Goal: Transaction & Acquisition: Purchase product/service

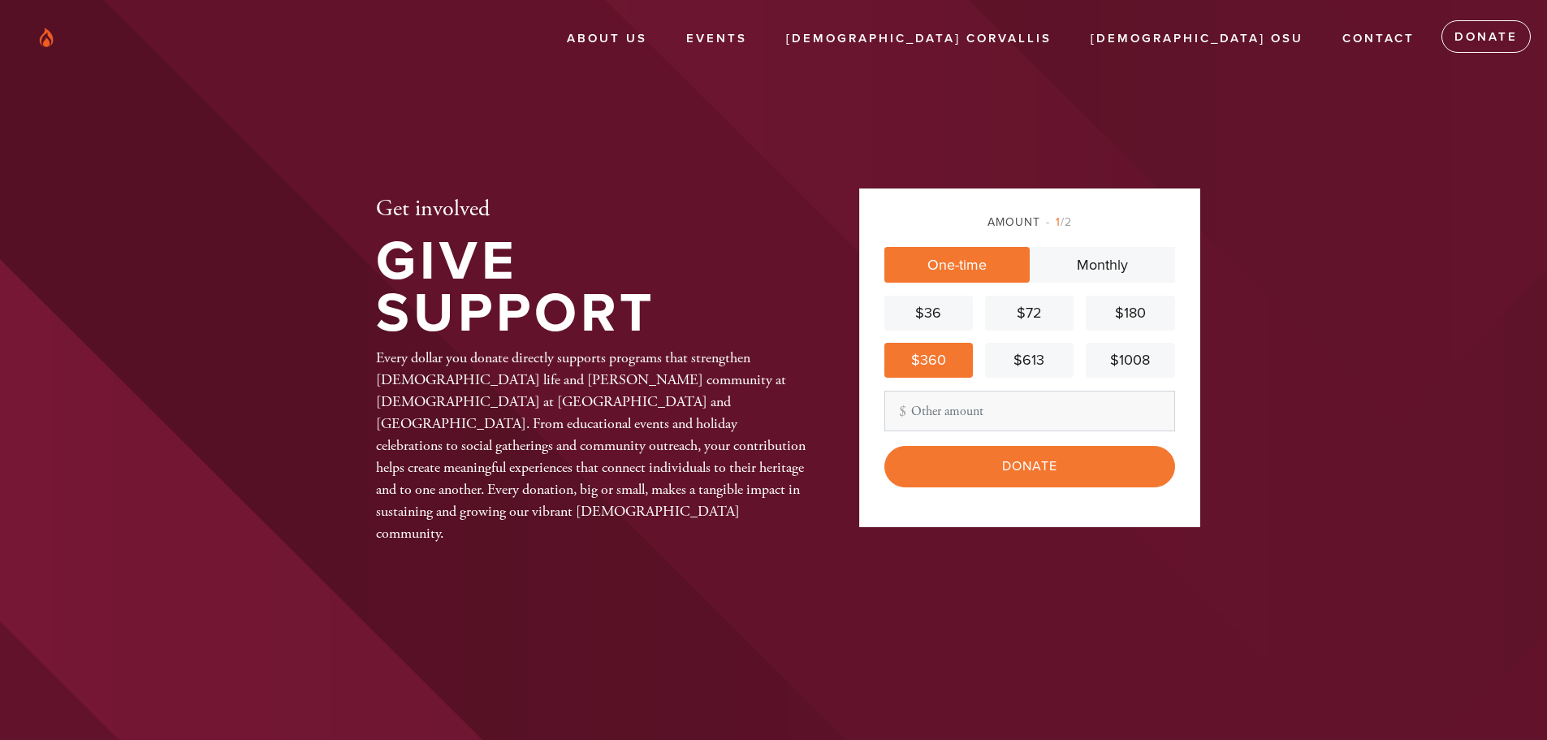
scroll to position [12, 0]
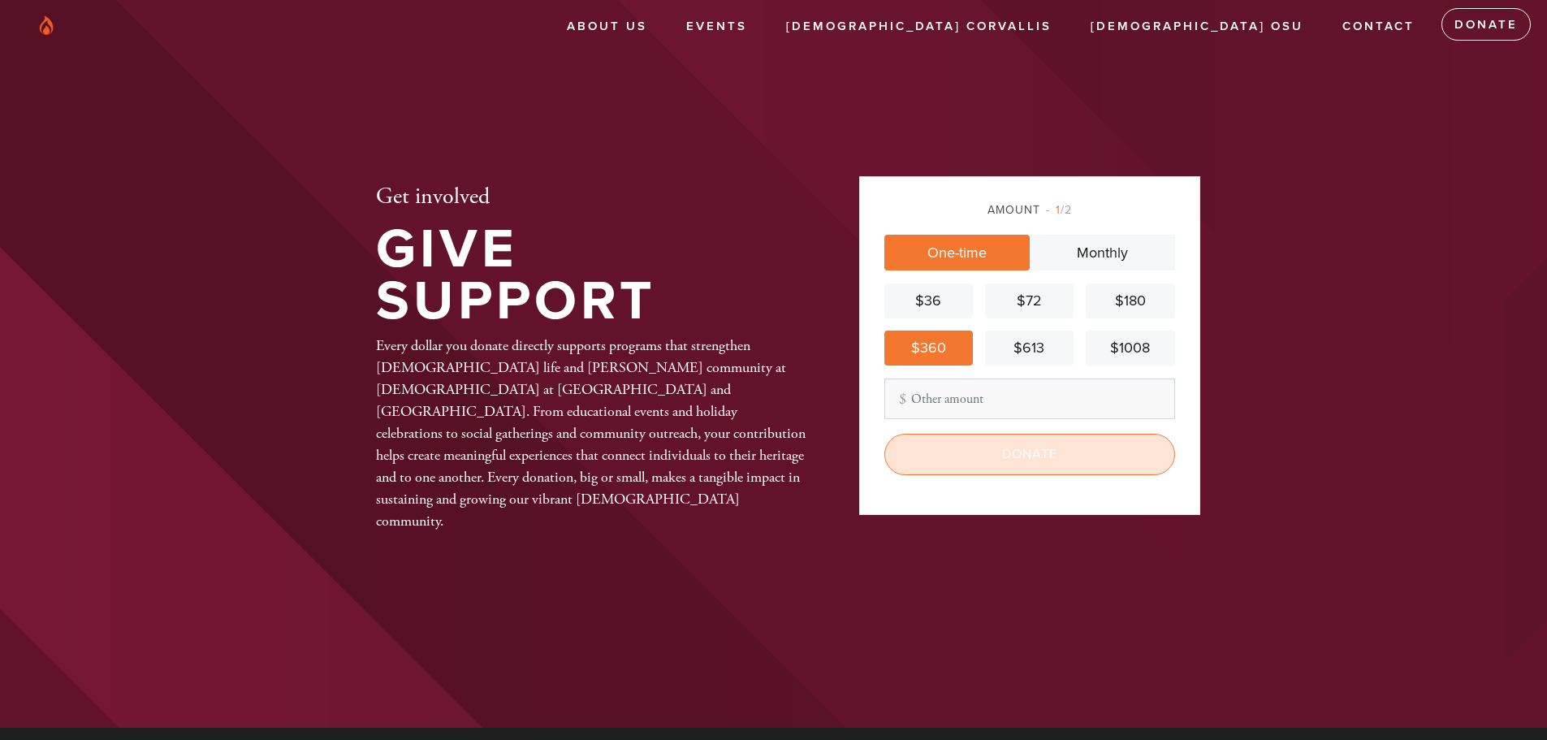
click at [1018, 455] on input "Donate" at bounding box center [1030, 454] width 291 height 41
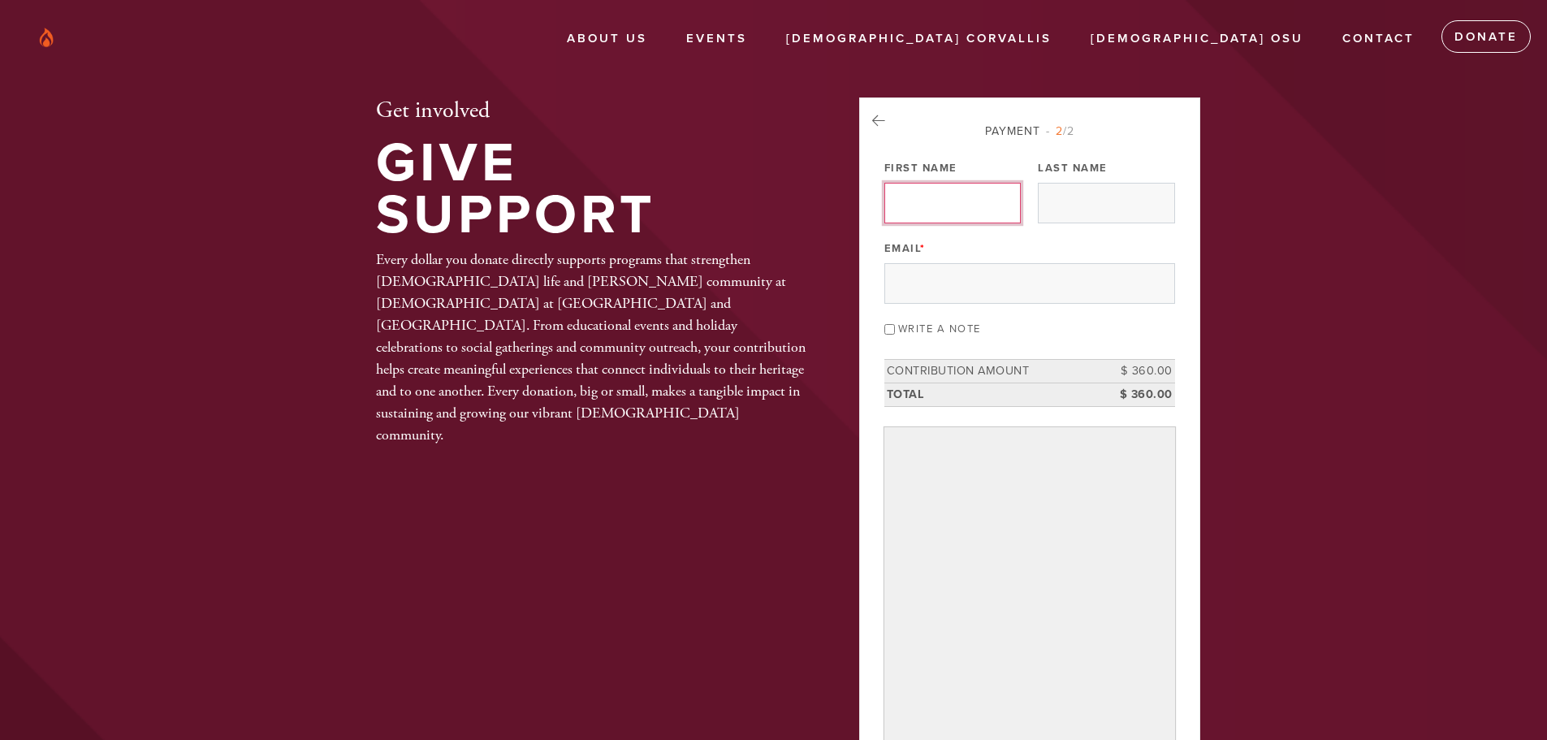
click at [961, 214] on input "First Name" at bounding box center [953, 203] width 136 height 41
type input "Kenneth"
type input "Haines"
type input "haines@colorwheelco.com"
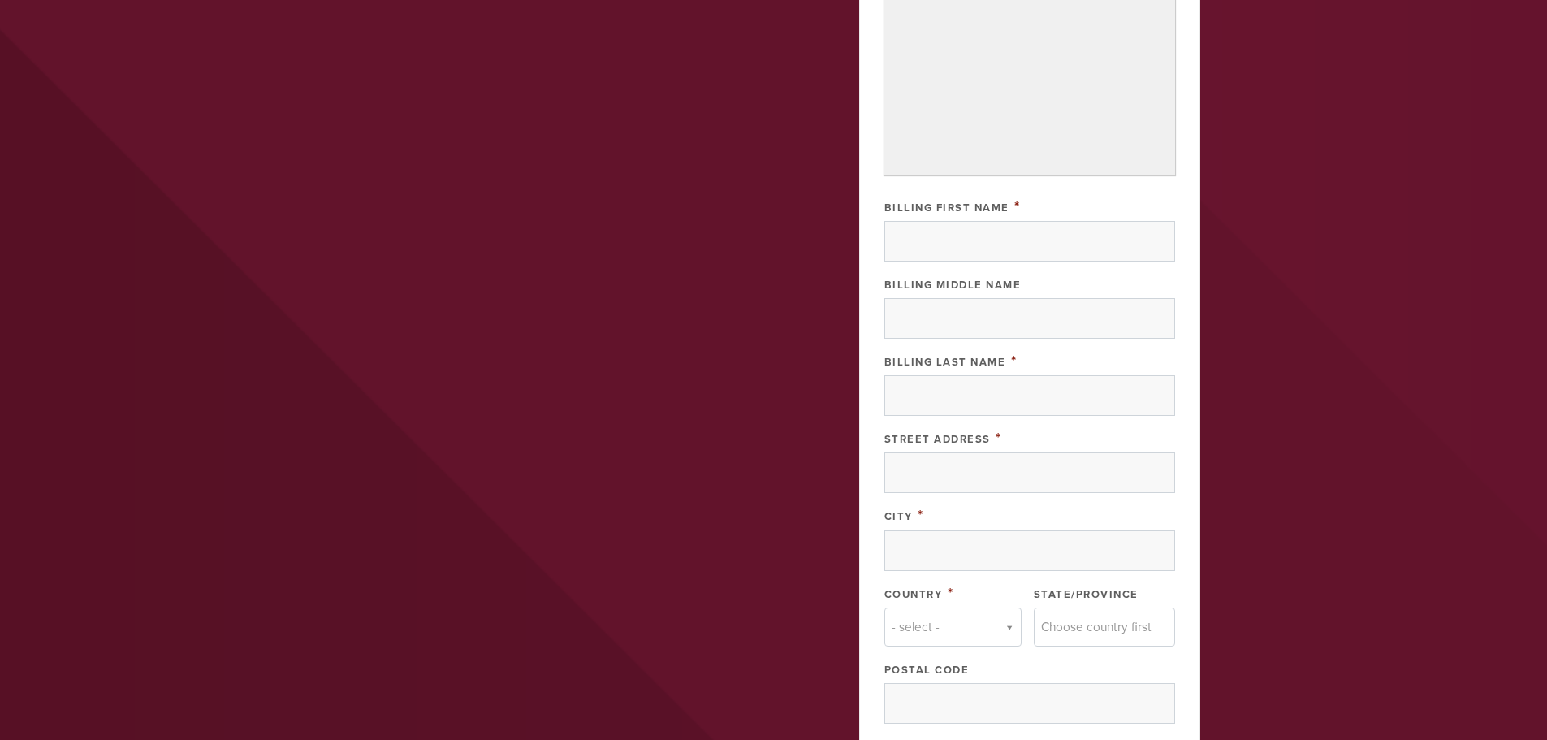
scroll to position [569, 0]
click at [978, 237] on input "Billing First Name" at bounding box center [1030, 240] width 291 height 41
type input "[PERSON_NAME]"
type input "[STREET_ADDRESS]"
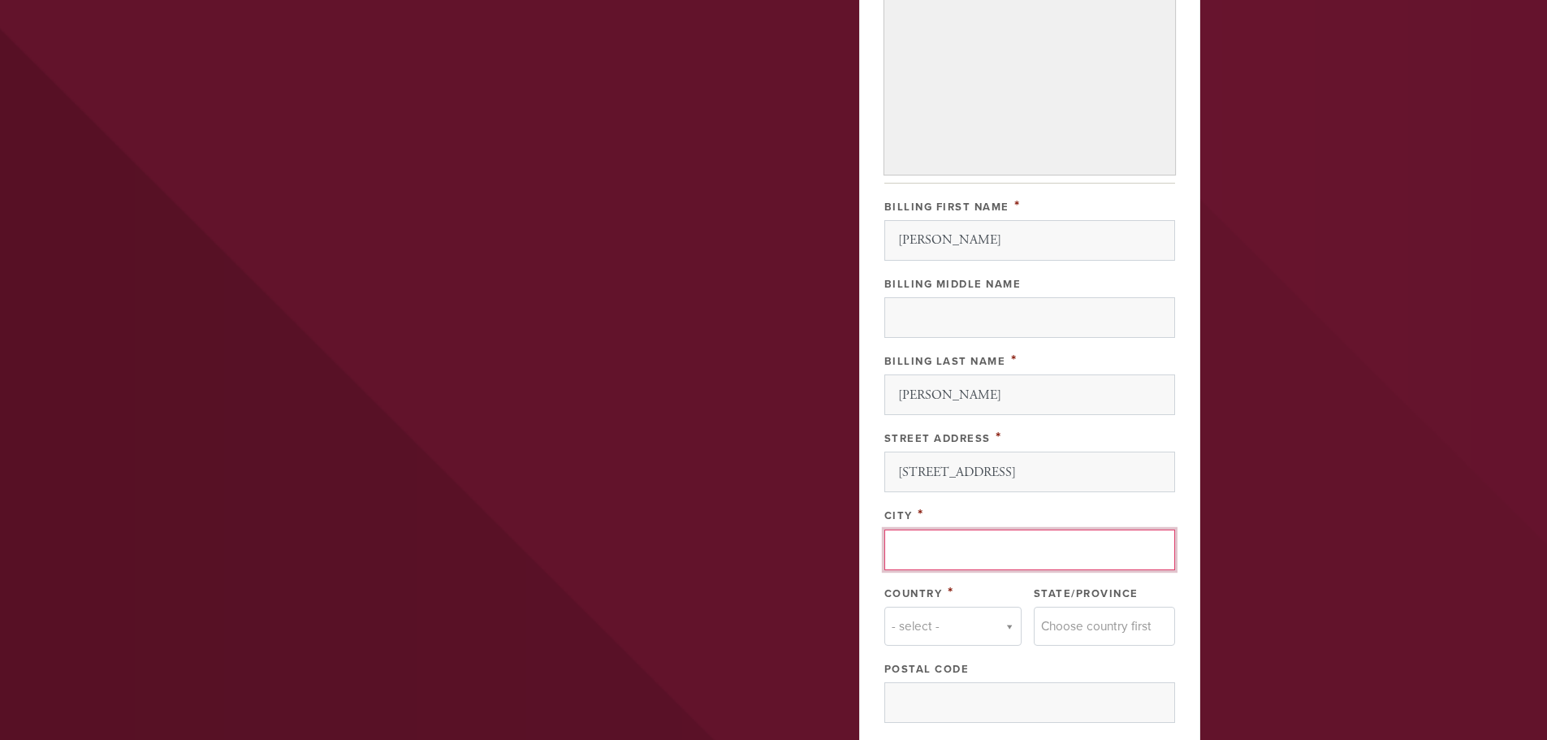
type input "Corvallis"
type input "[GEOGRAPHIC_DATA]"
type input "97330"
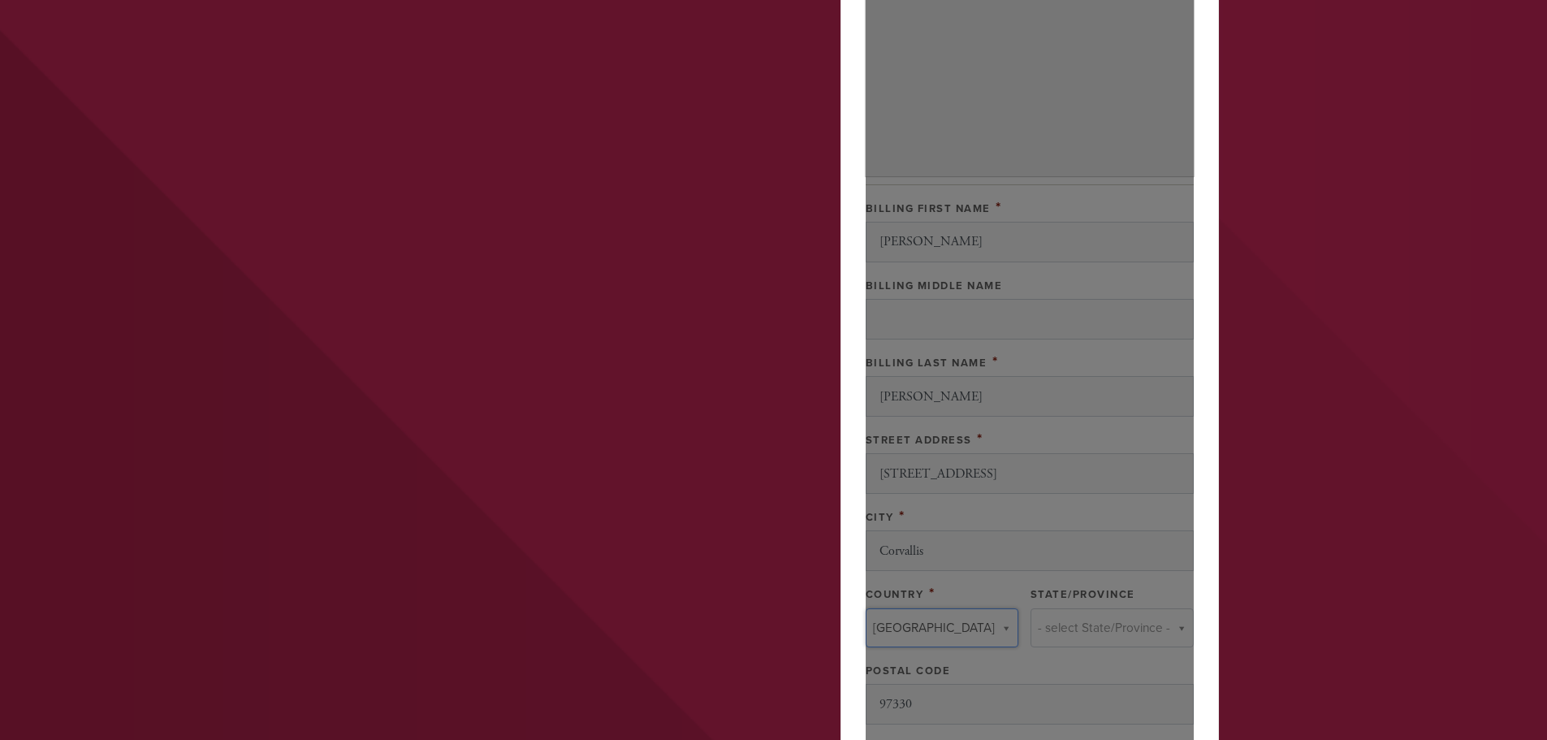
type input "United States"
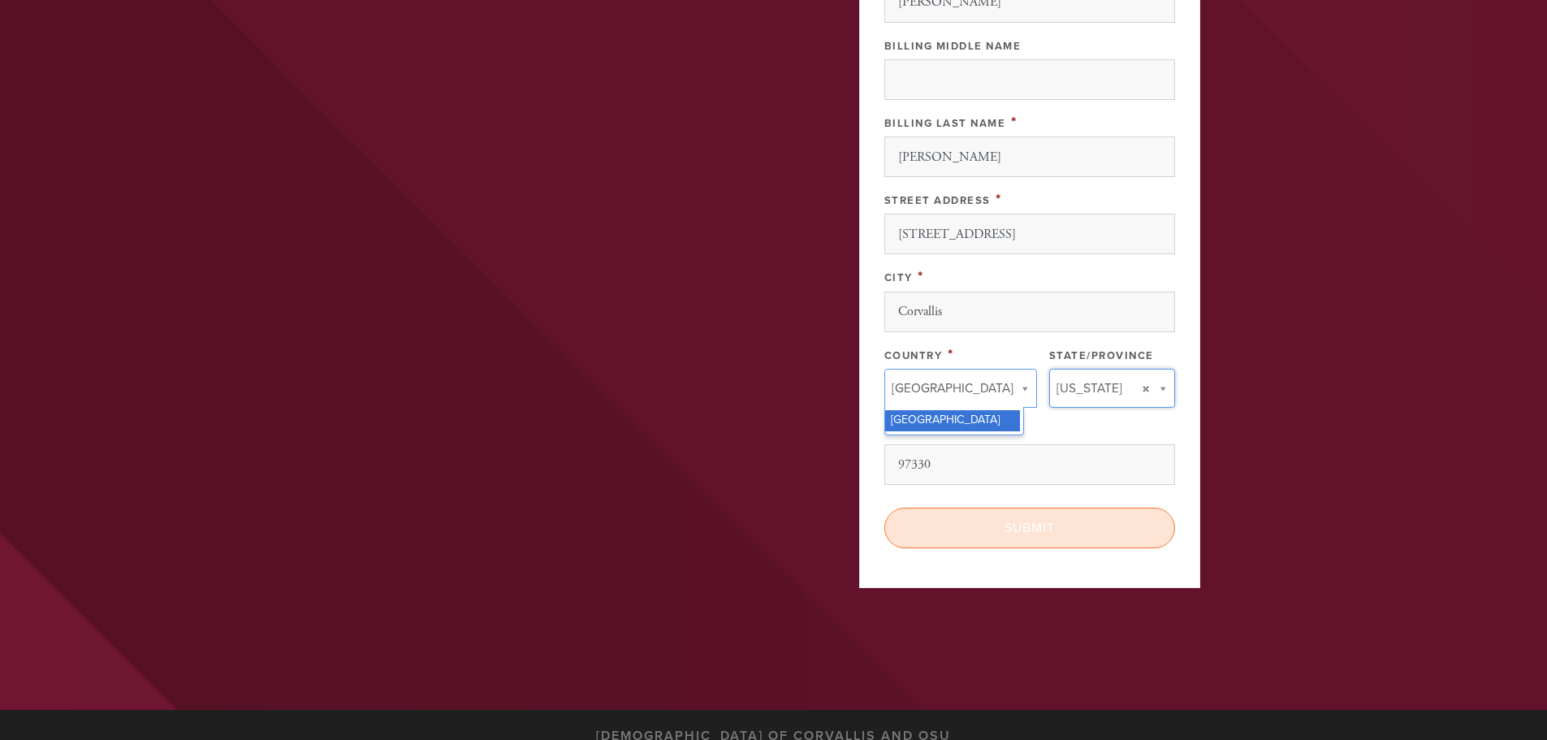
scroll to position [893, 0]
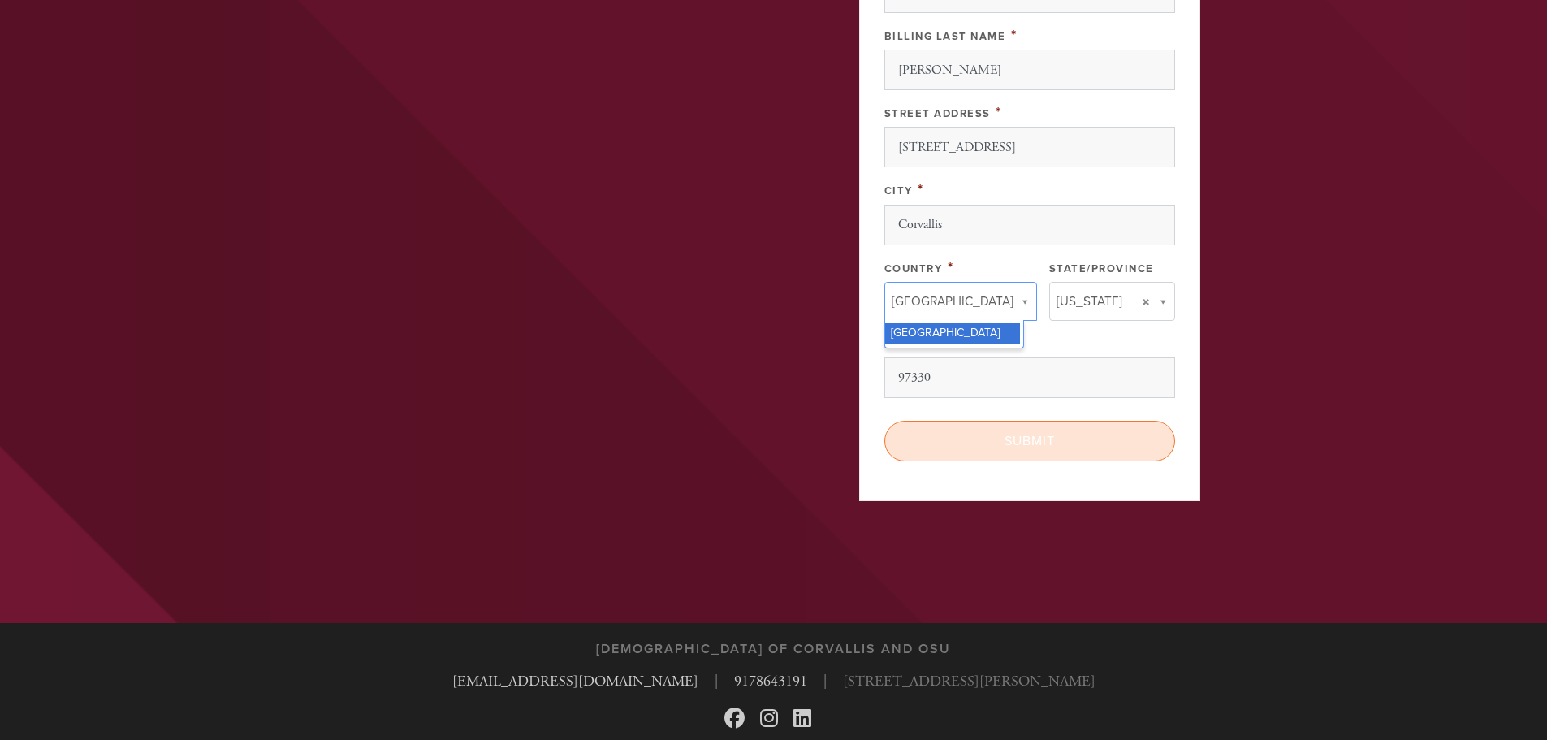
click at [1039, 439] on input "Submit" at bounding box center [1030, 441] width 291 height 41
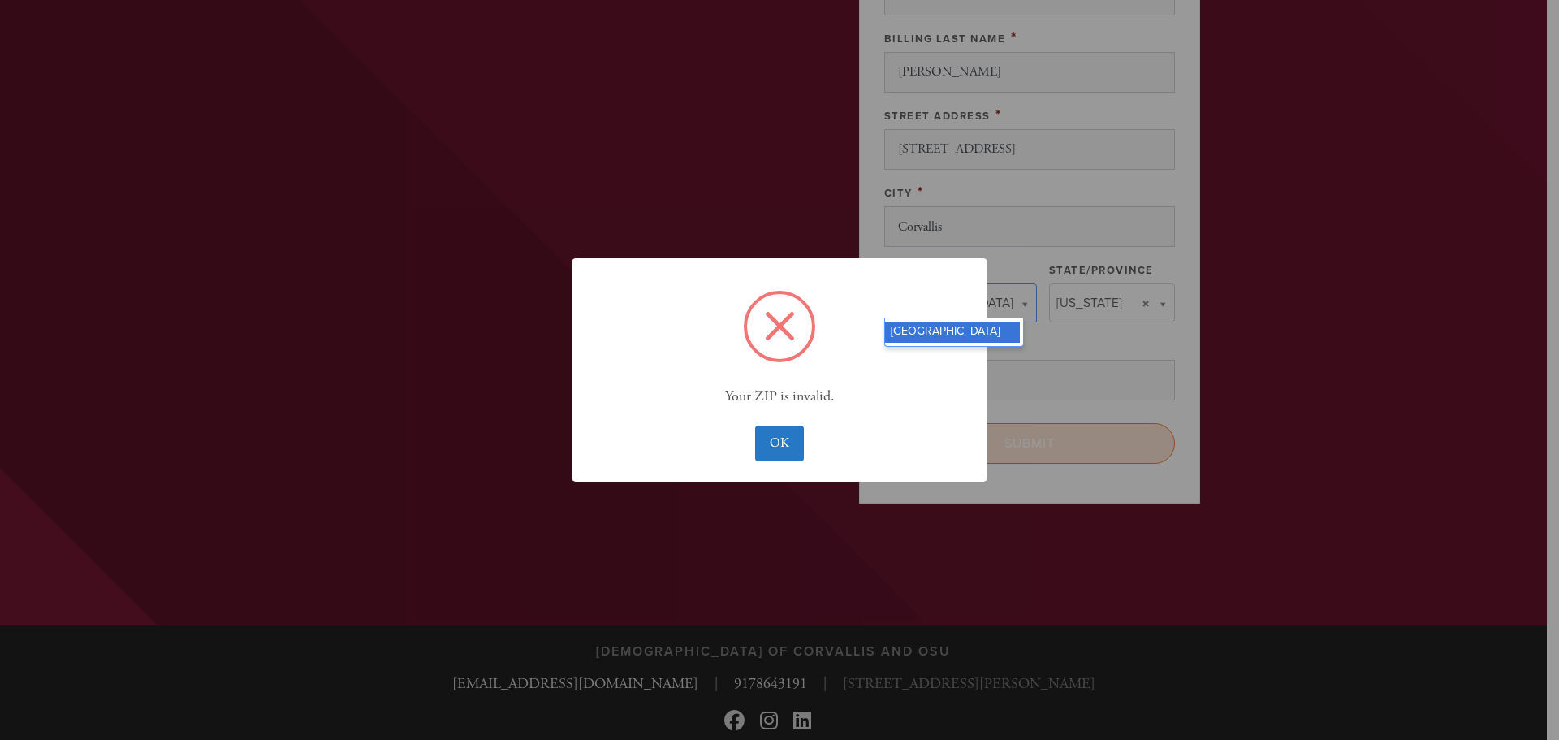
scroll to position [942, 0]
click at [1039, 439] on div "× Your ZIP is invalid. OK No Cancel" at bounding box center [779, 370] width 1559 height 740
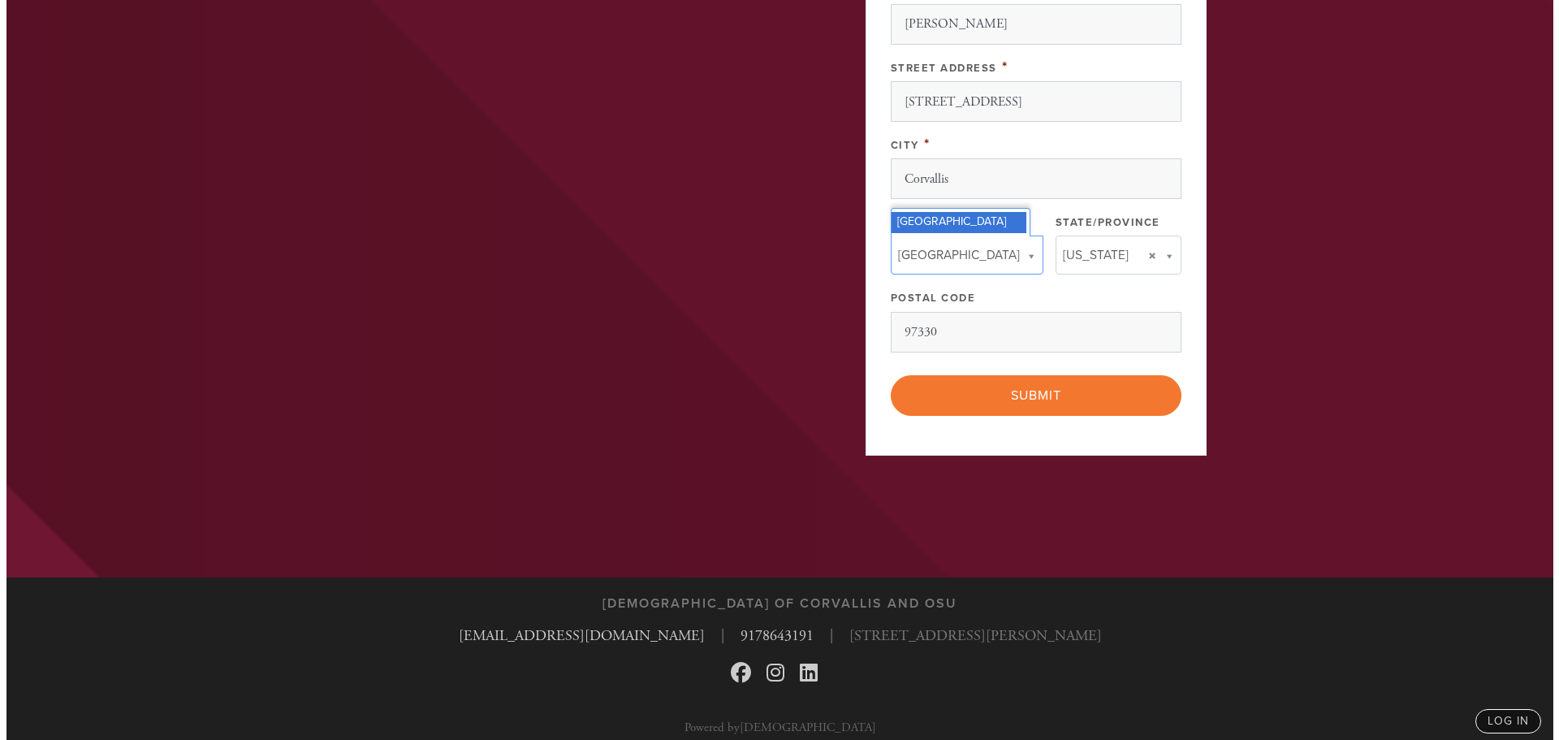
scroll to position [1163, 0]
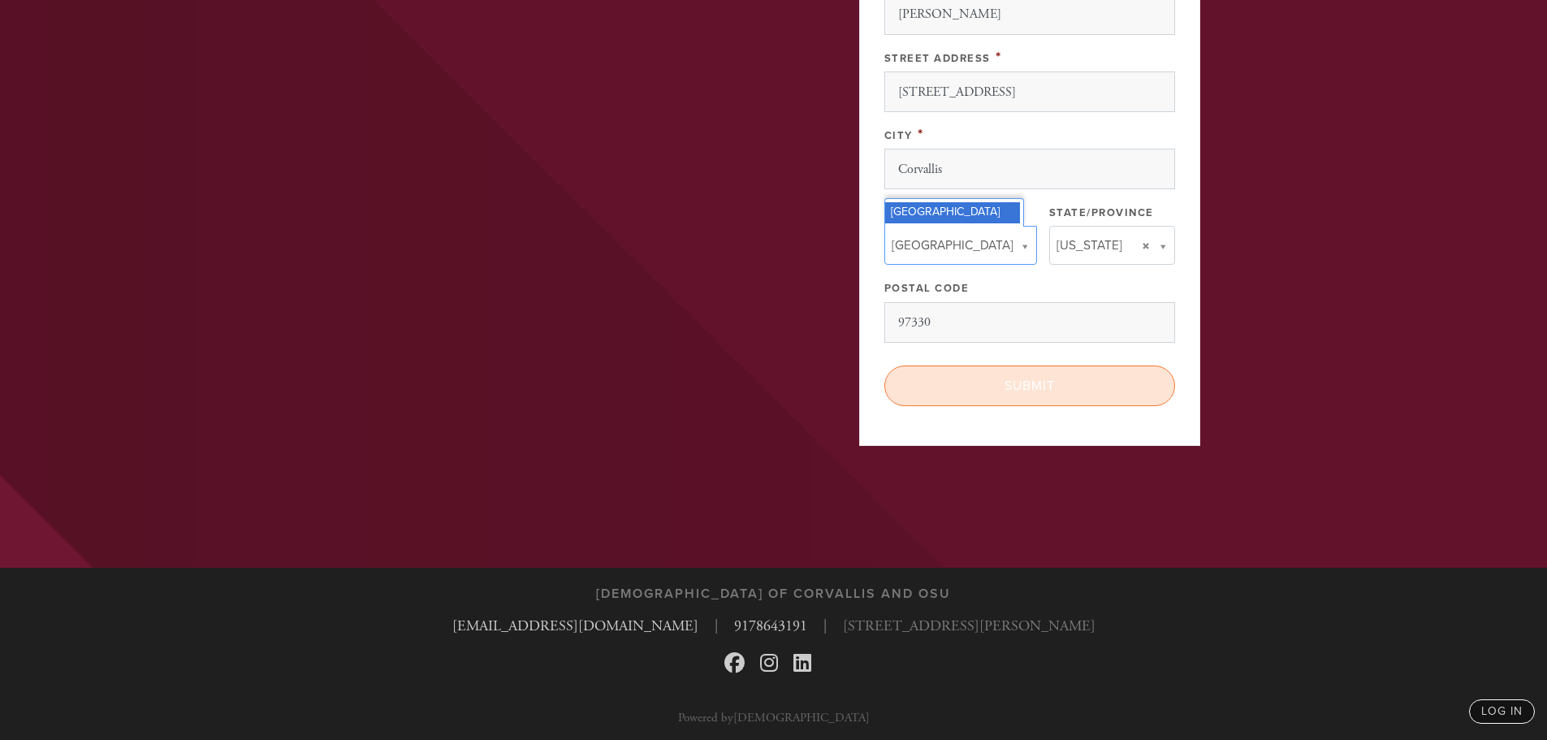
click at [1039, 383] on input "Submit" at bounding box center [1030, 386] width 291 height 41
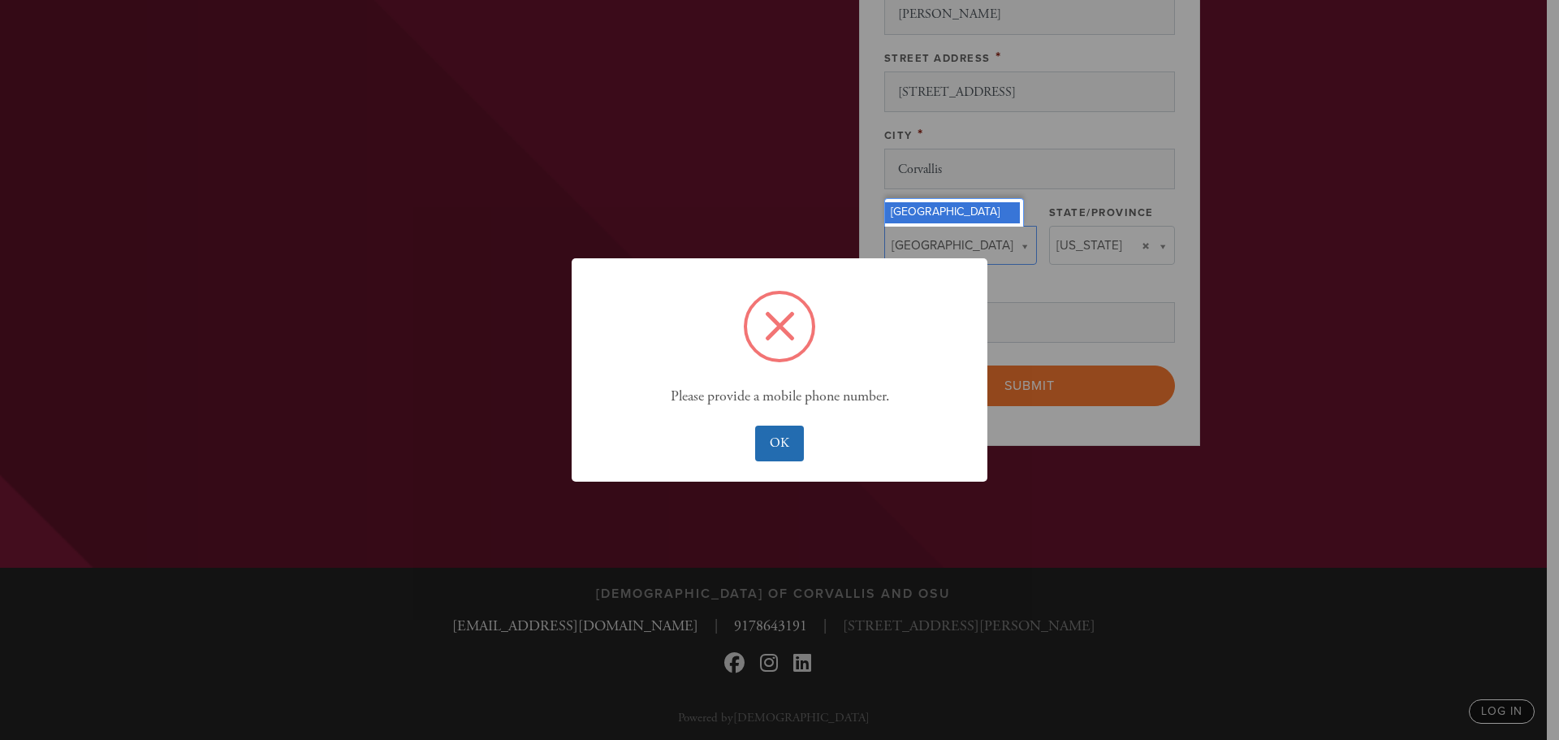
click at [794, 450] on button "OK" at bounding box center [779, 444] width 48 height 36
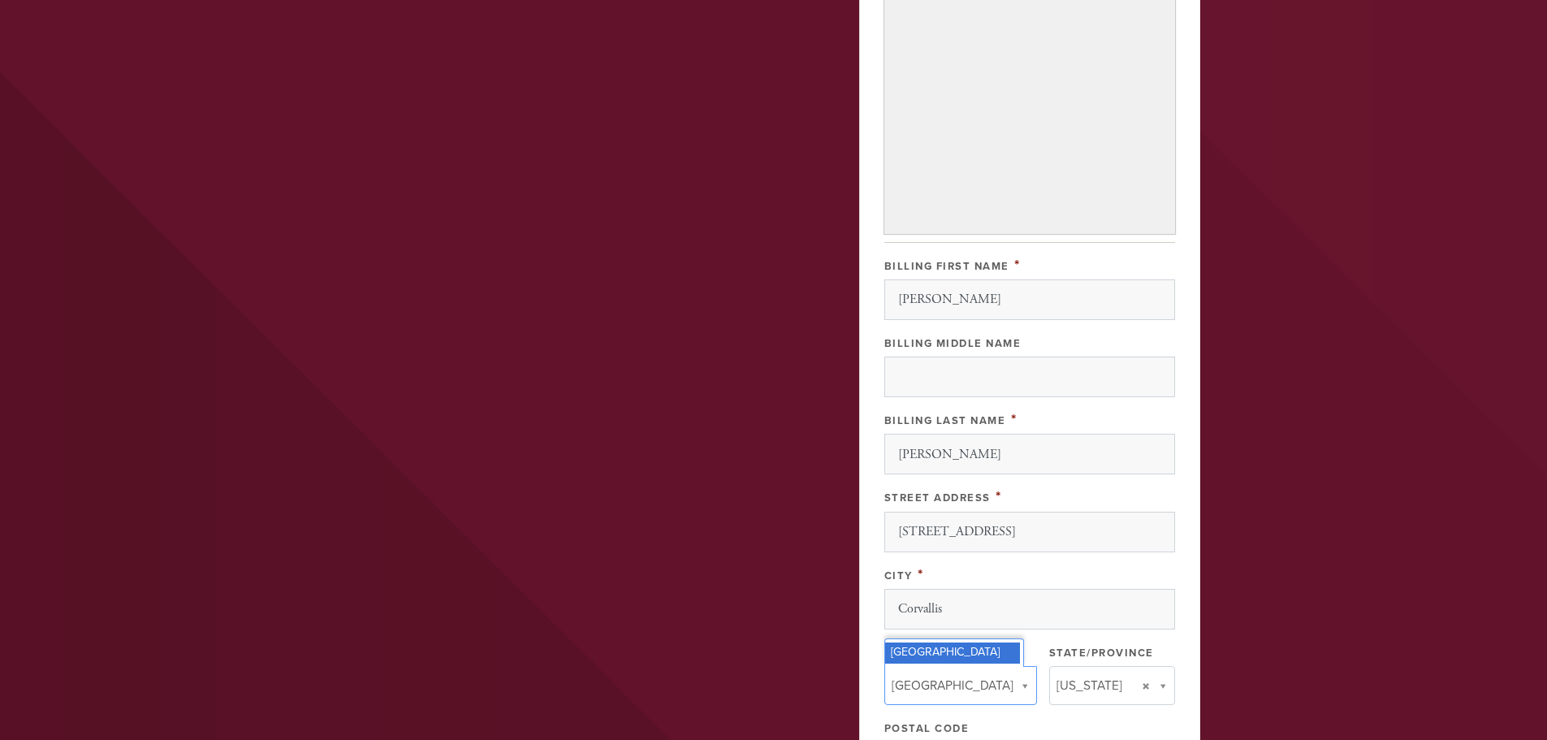
scroll to position [975, 0]
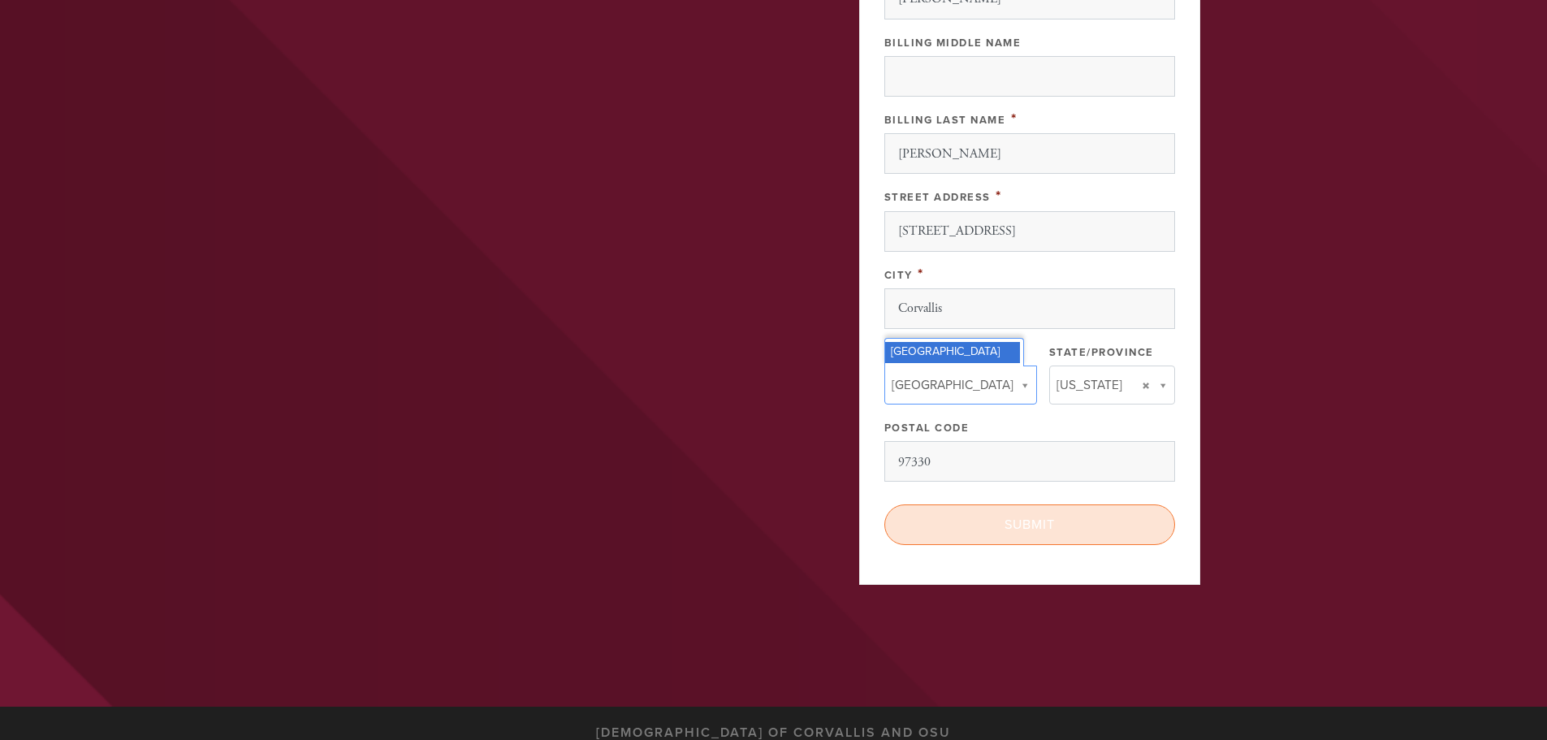
click at [1006, 526] on input "Submit" at bounding box center [1030, 524] width 291 height 41
click at [1031, 526] on div "< Previous Page Submit" at bounding box center [1030, 524] width 291 height 41
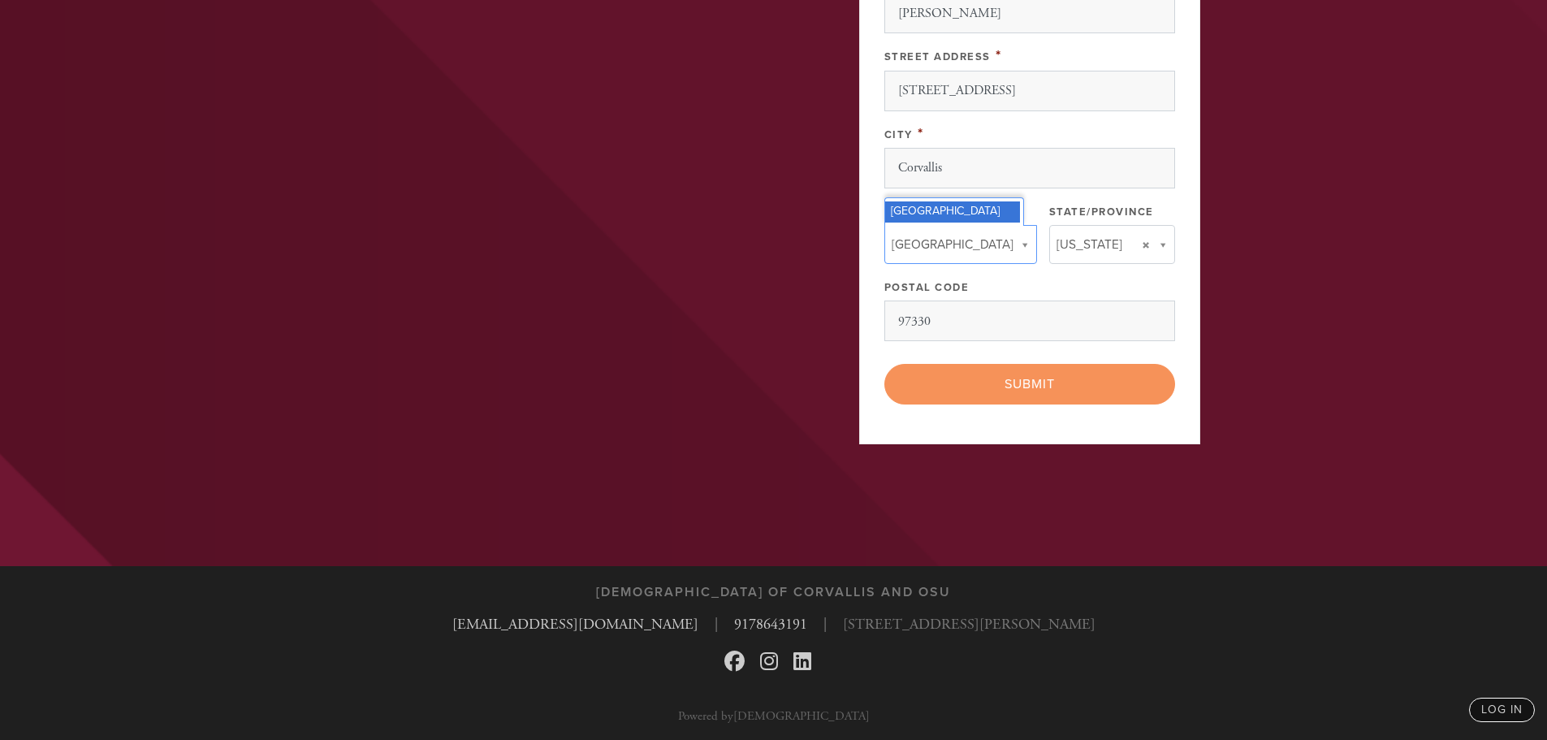
scroll to position [1116, 0]
click at [1019, 383] on div "< Previous Page Submit" at bounding box center [1030, 383] width 291 height 41
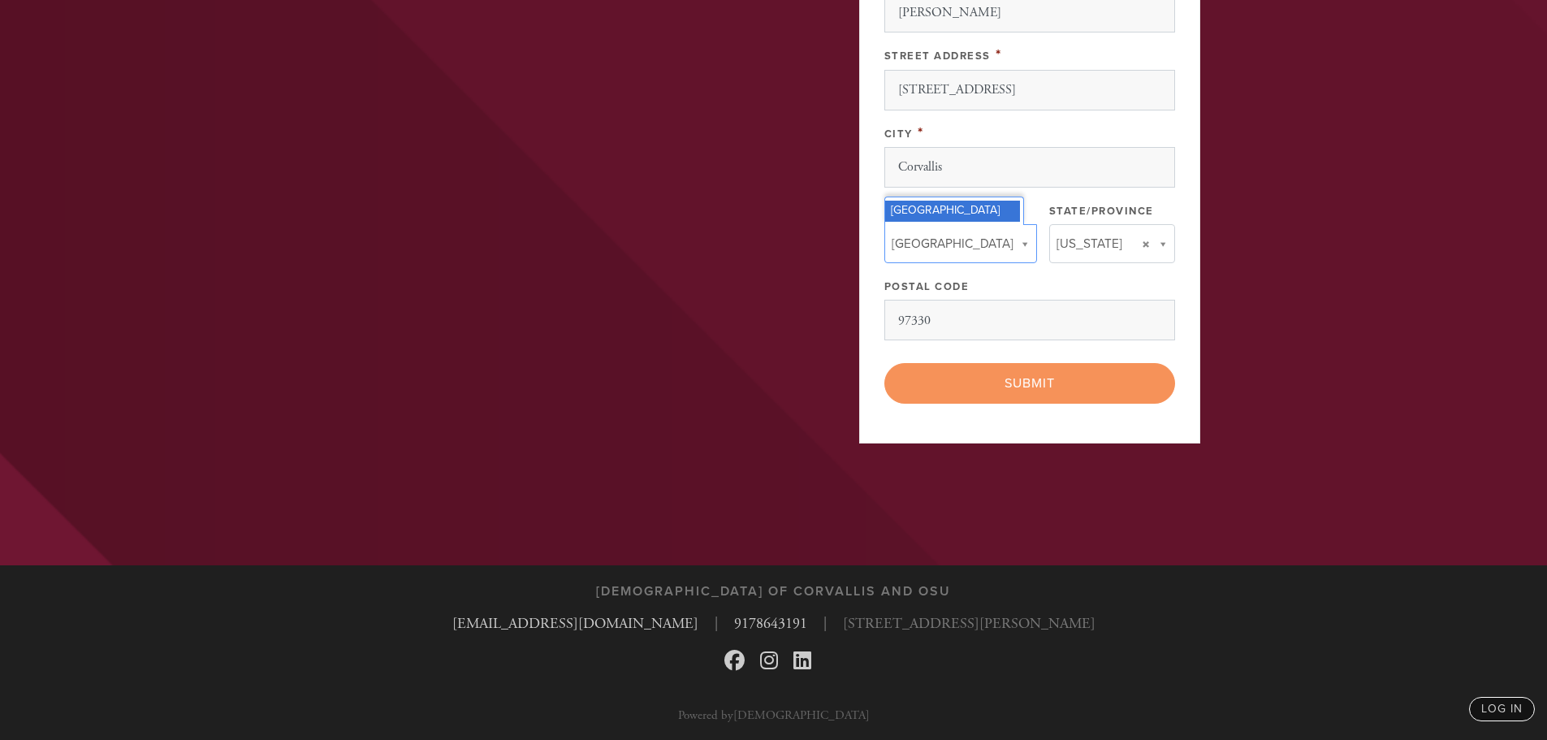
click at [1019, 383] on div "< Previous Page Submit" at bounding box center [1030, 383] width 291 height 41
click at [1036, 384] on div "< Previous Page Submit" at bounding box center [1030, 383] width 291 height 41
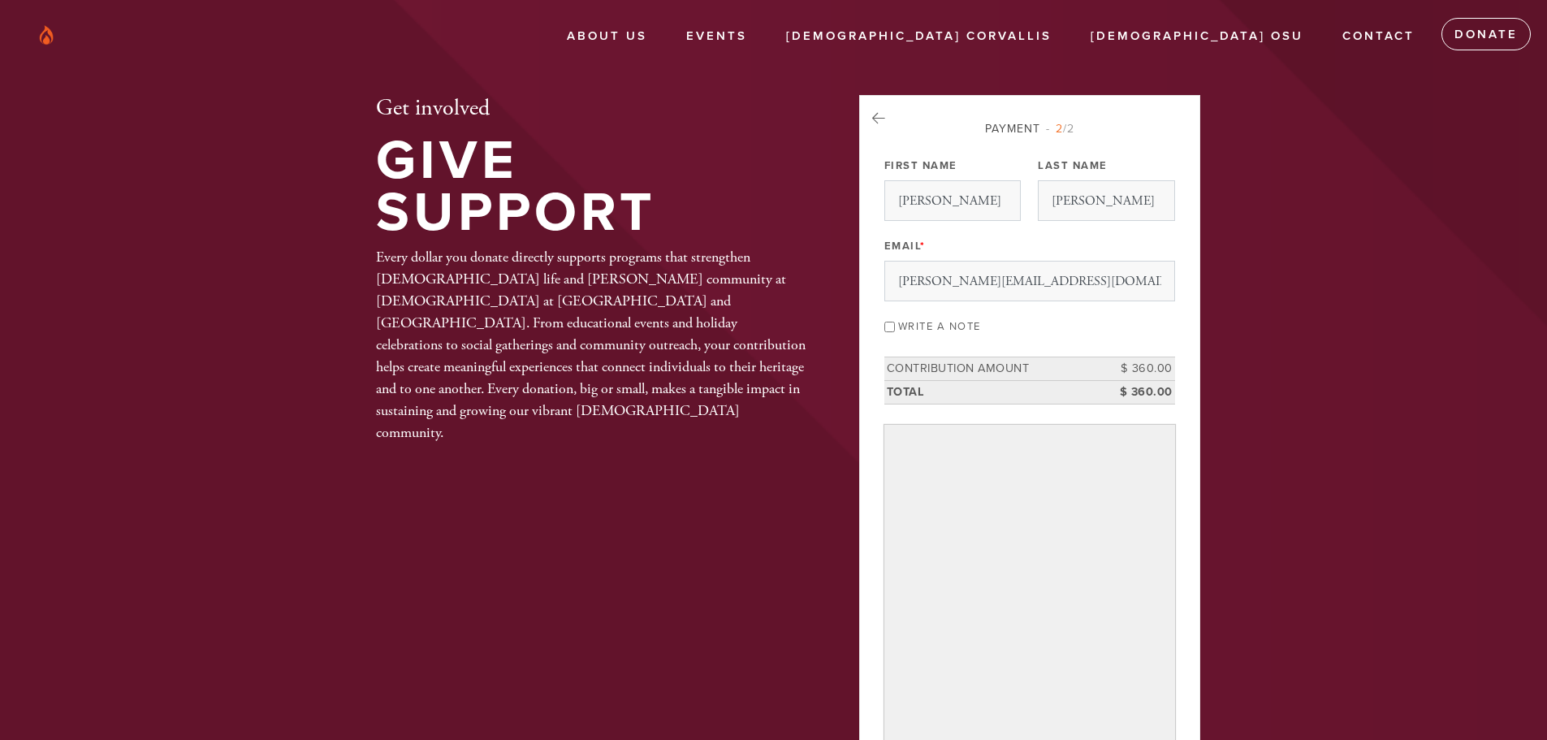
scroll to position [0, 0]
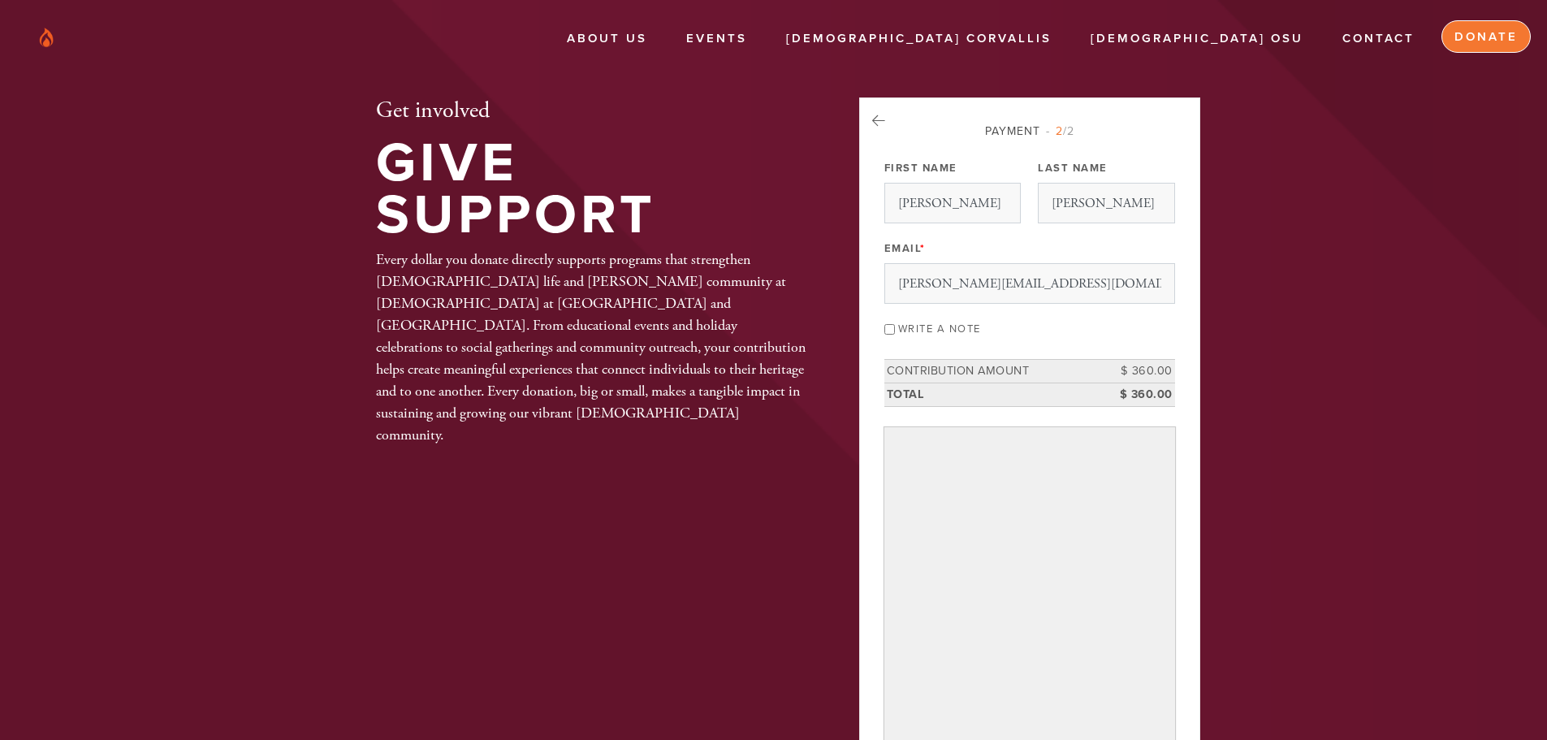
click at [1491, 39] on link "Donate" at bounding box center [1486, 36] width 89 height 32
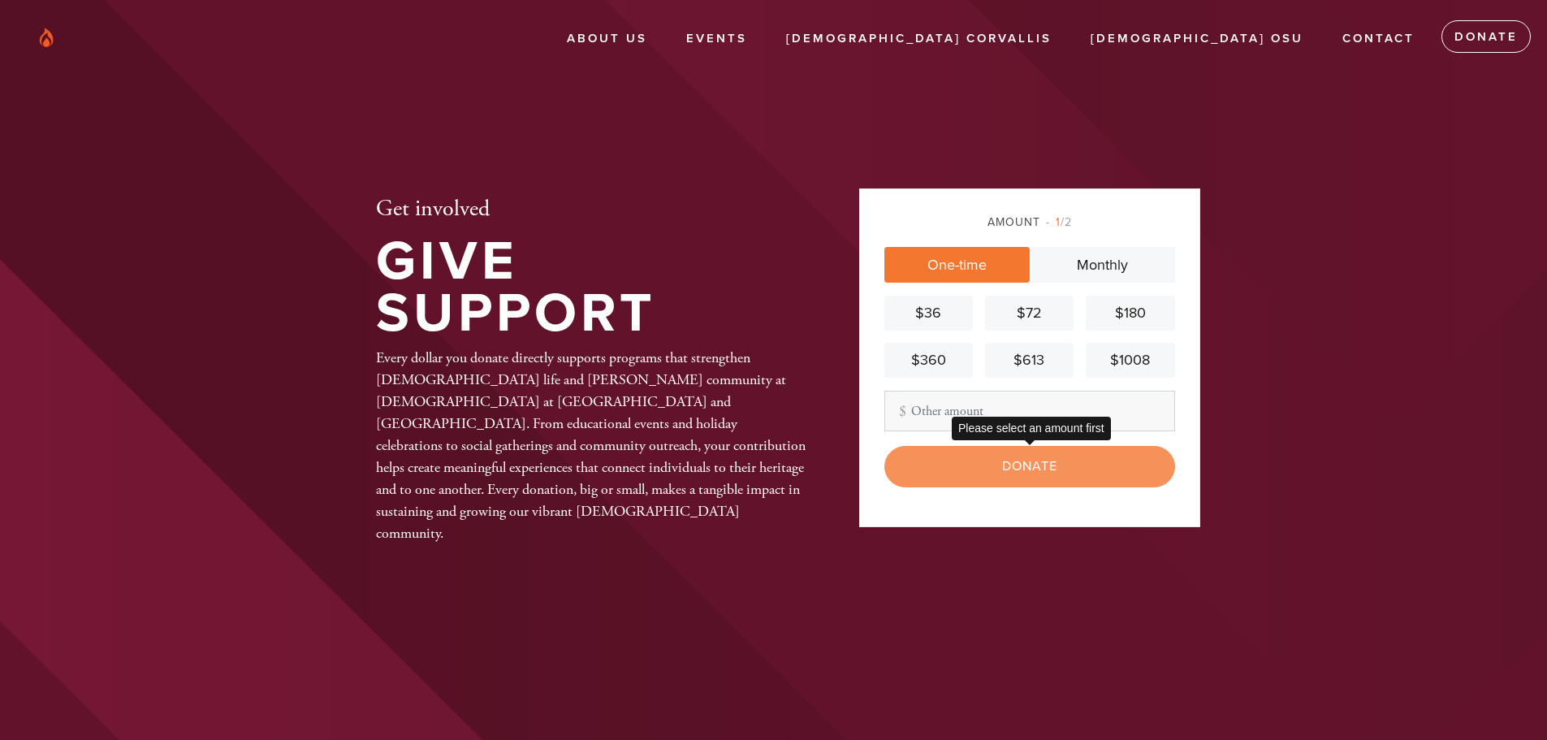
click at [1031, 469] on div "Donate" at bounding box center [1030, 466] width 291 height 41
click at [928, 363] on div "$360" at bounding box center [929, 360] width 76 height 22
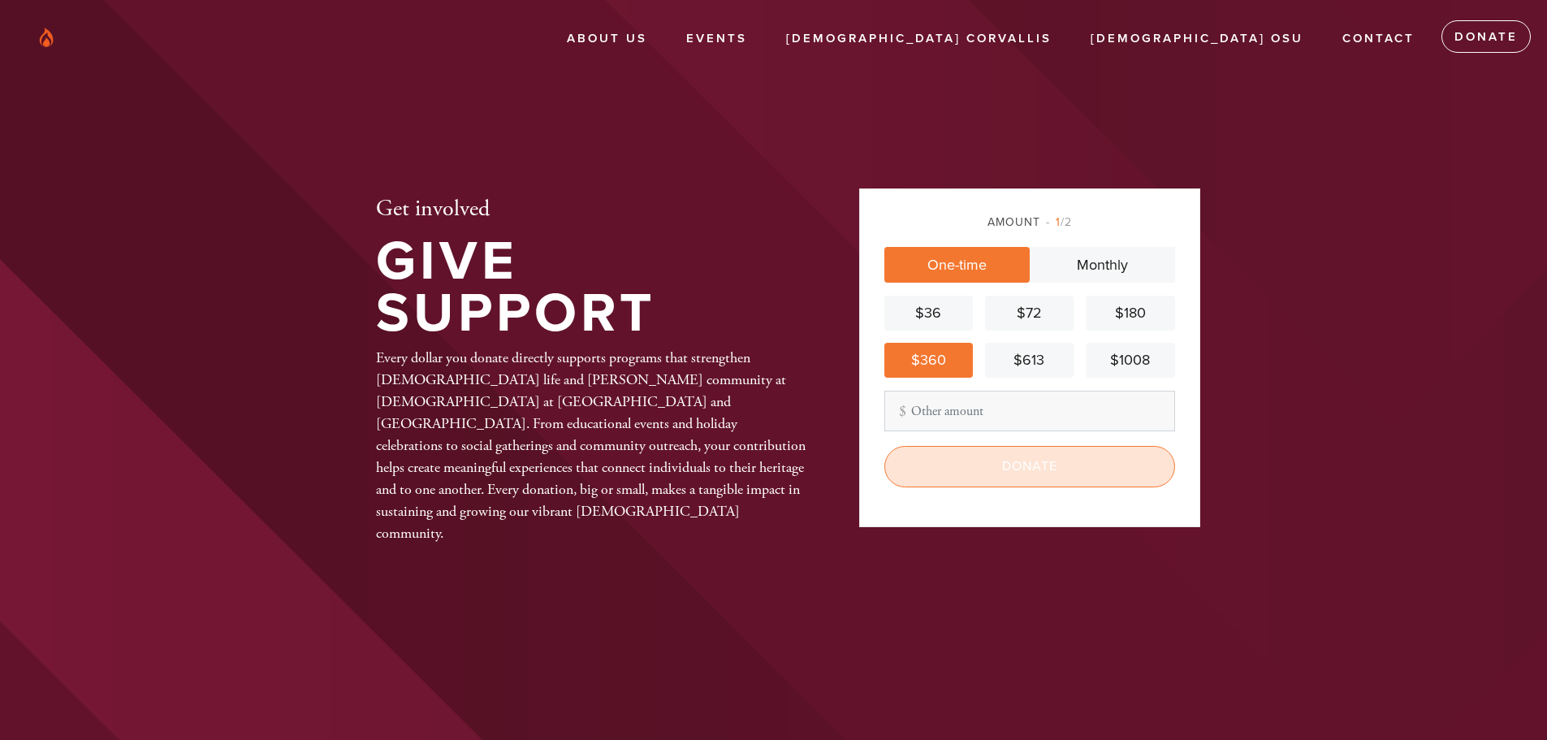
click at [1036, 467] on input "Donate" at bounding box center [1030, 466] width 291 height 41
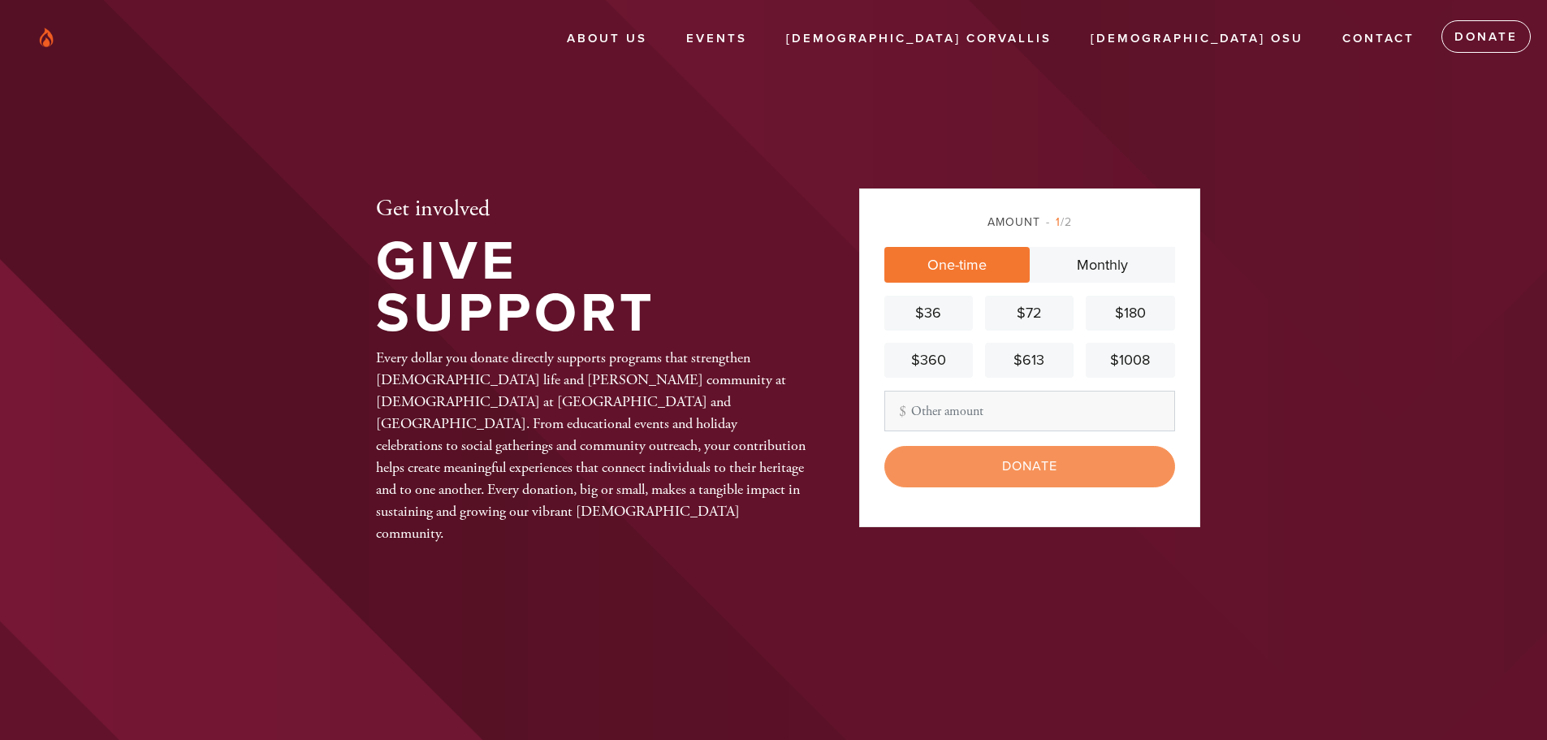
click at [920, 366] on div "$360" at bounding box center [929, 360] width 76 height 22
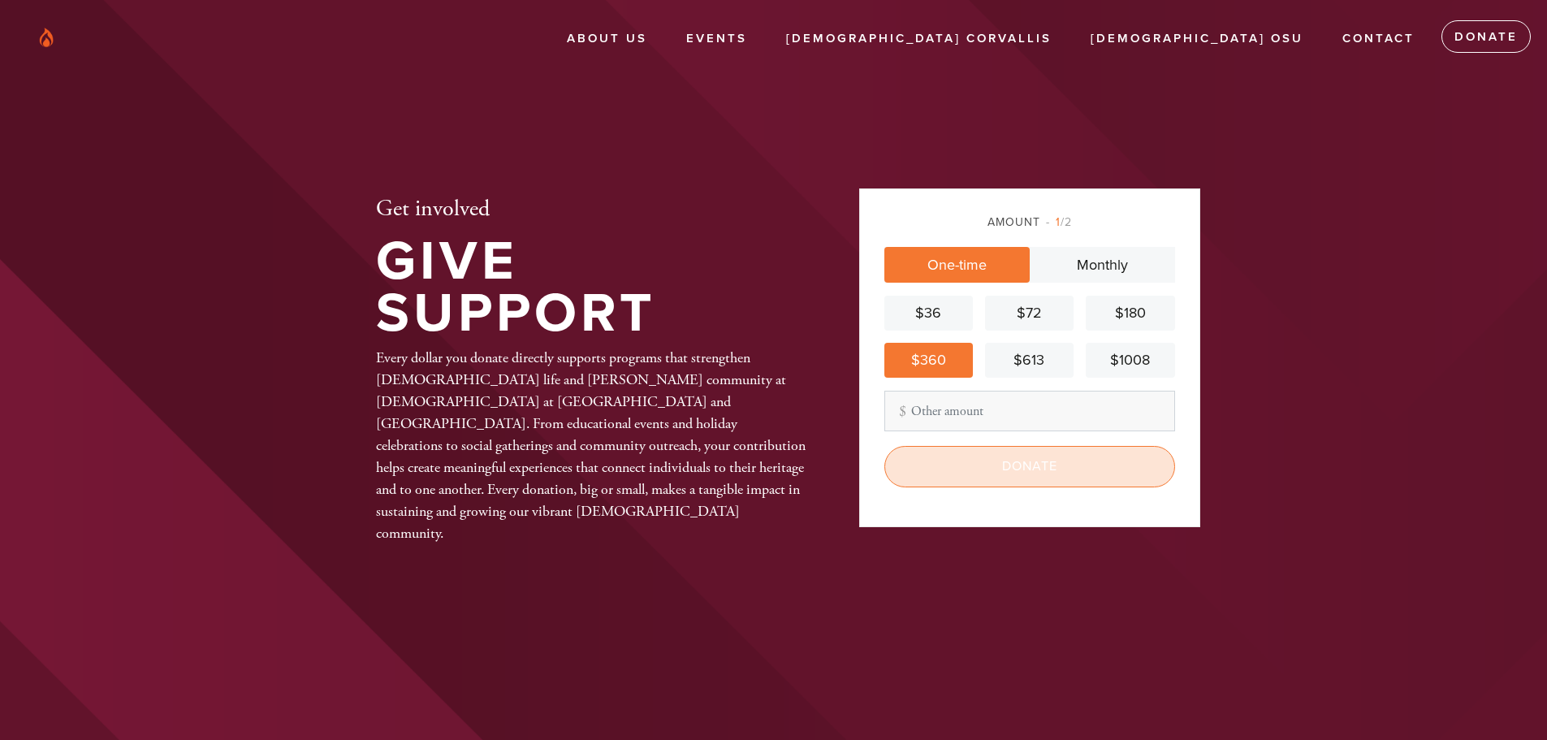
click at [1030, 467] on input "Donate" at bounding box center [1030, 466] width 291 height 41
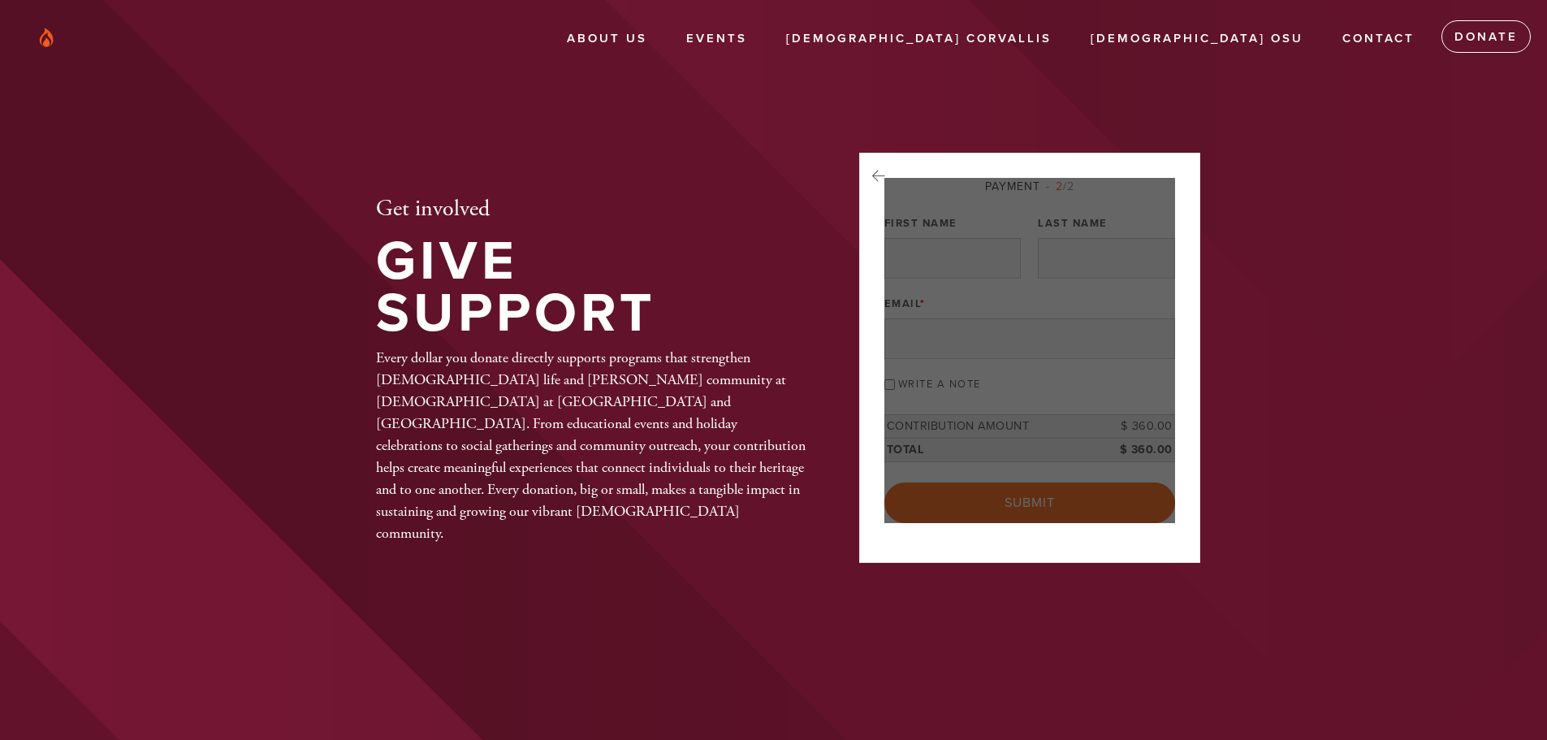
click at [1031, 467] on div at bounding box center [1030, 350] width 291 height 345
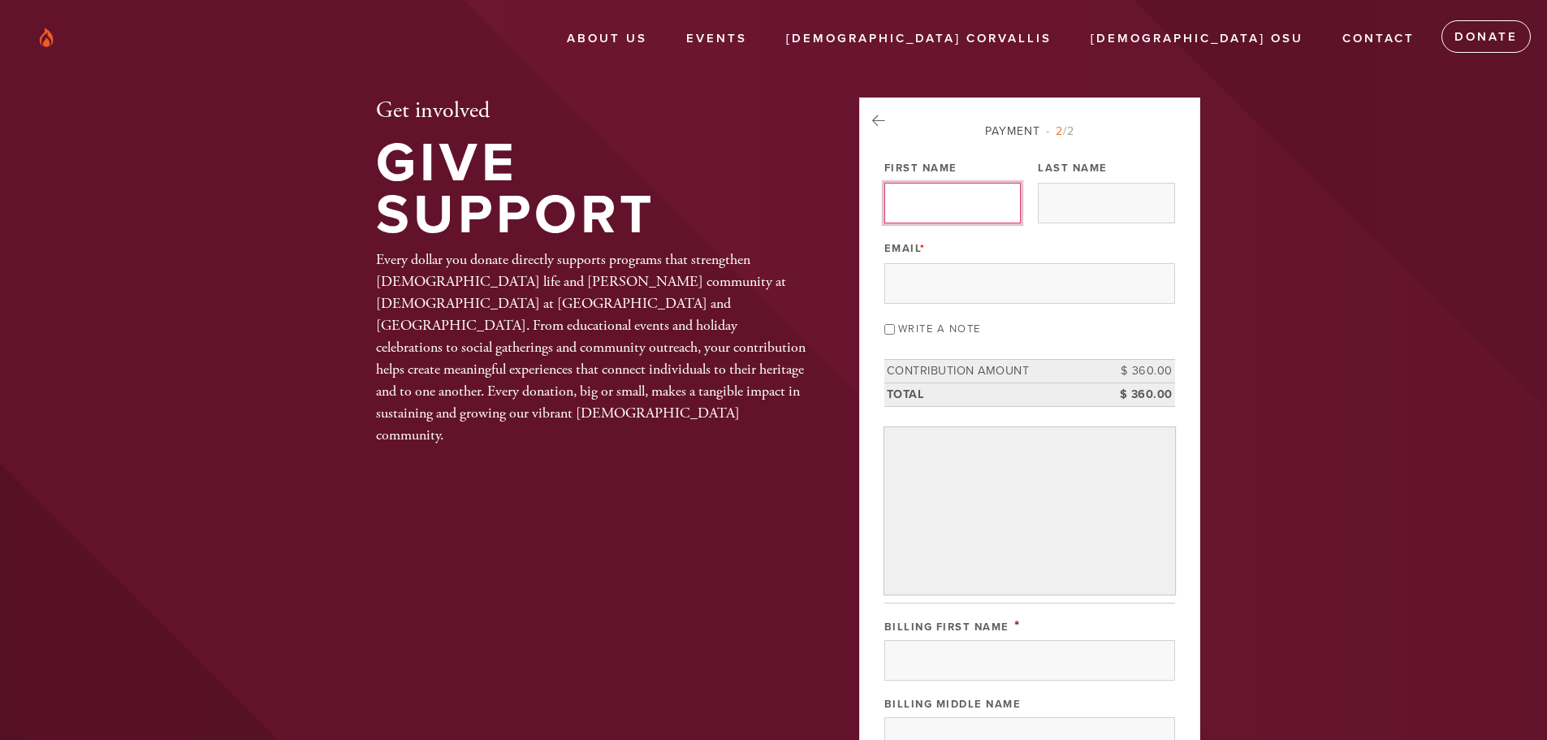
click at [955, 205] on input "First Name" at bounding box center [953, 203] width 136 height 41
type input "[PERSON_NAME]"
type input "haines@colorwheelco.com"
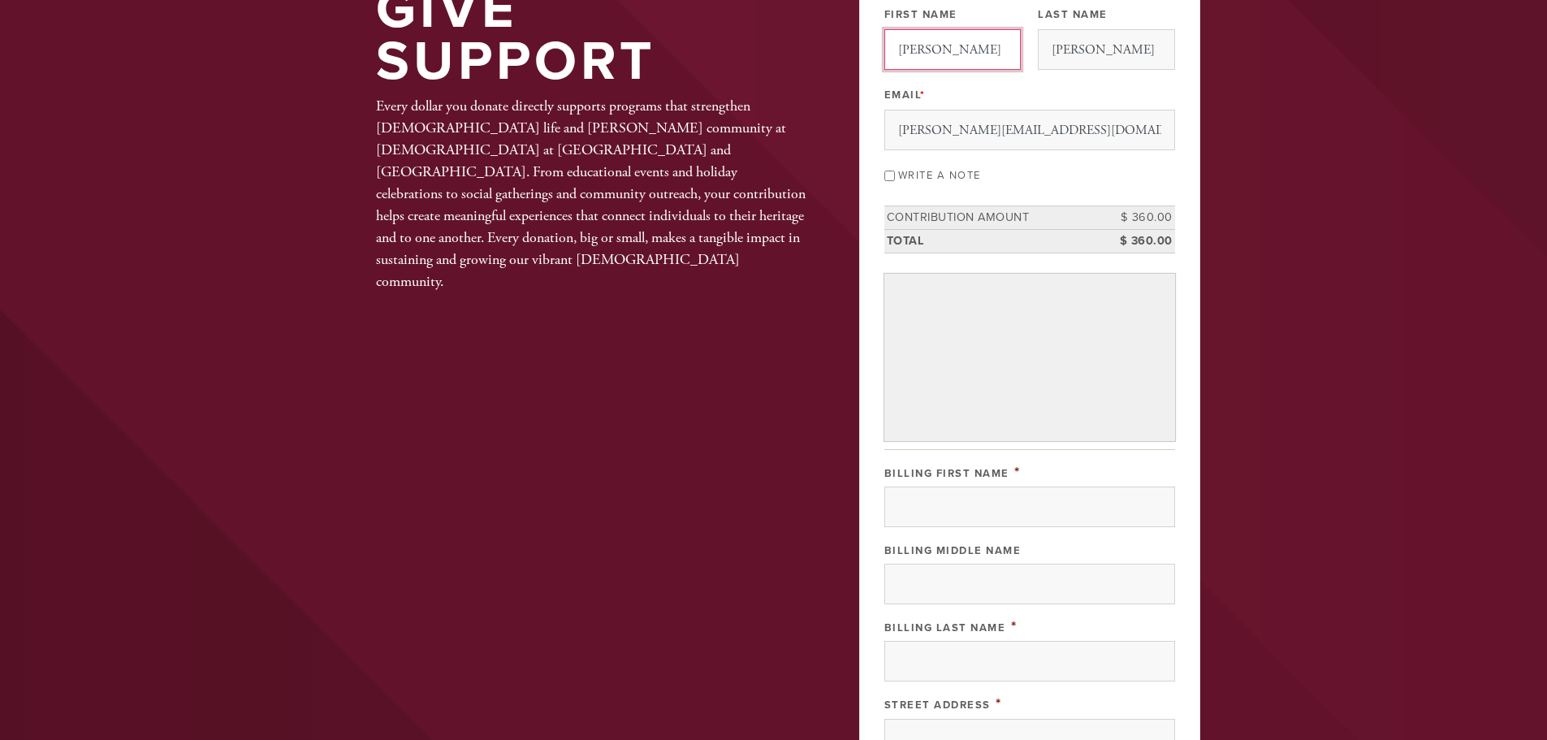
scroll to position [162, 0]
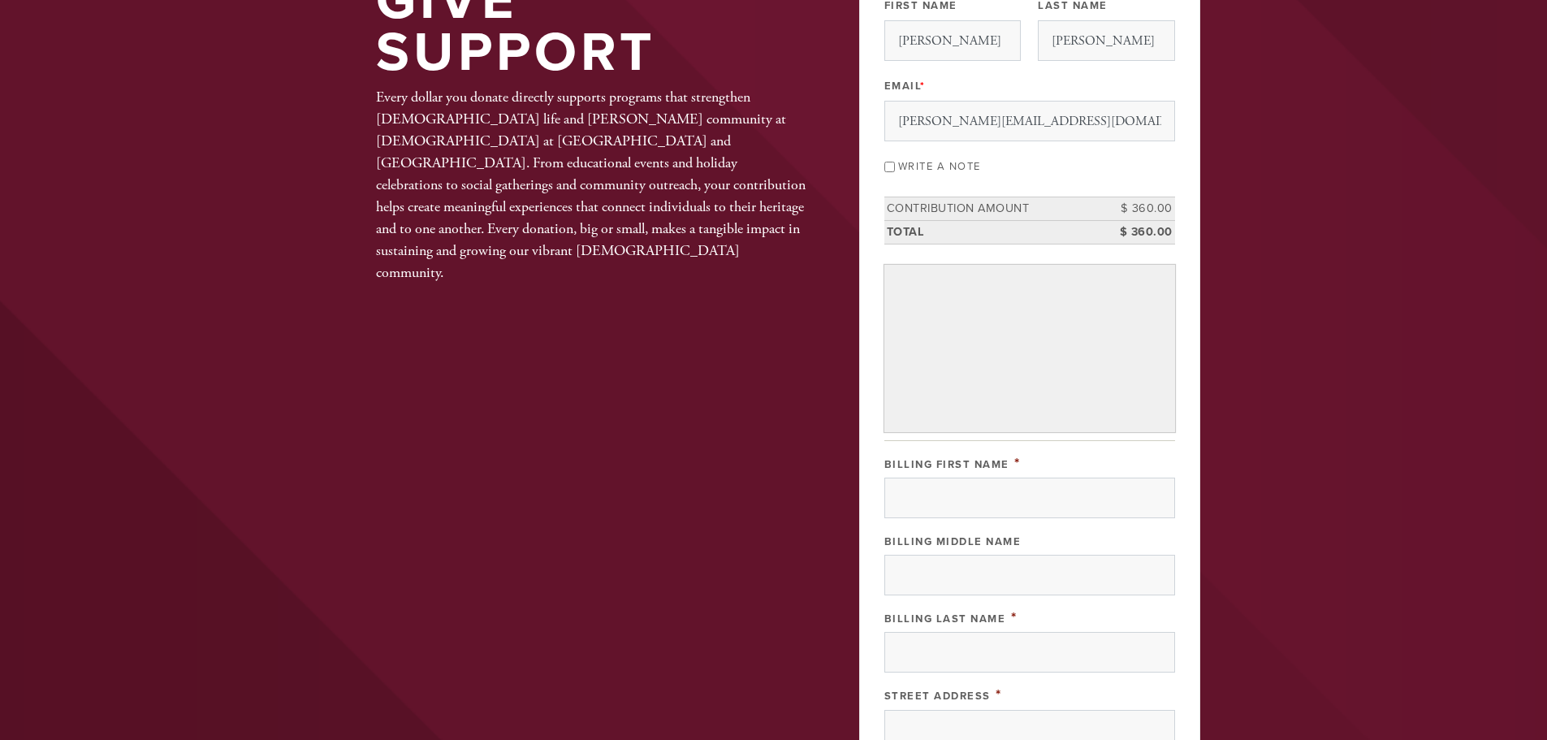
click at [887, 170] on input "Write a note" at bounding box center [890, 167] width 11 height 11
checkbox input "true"
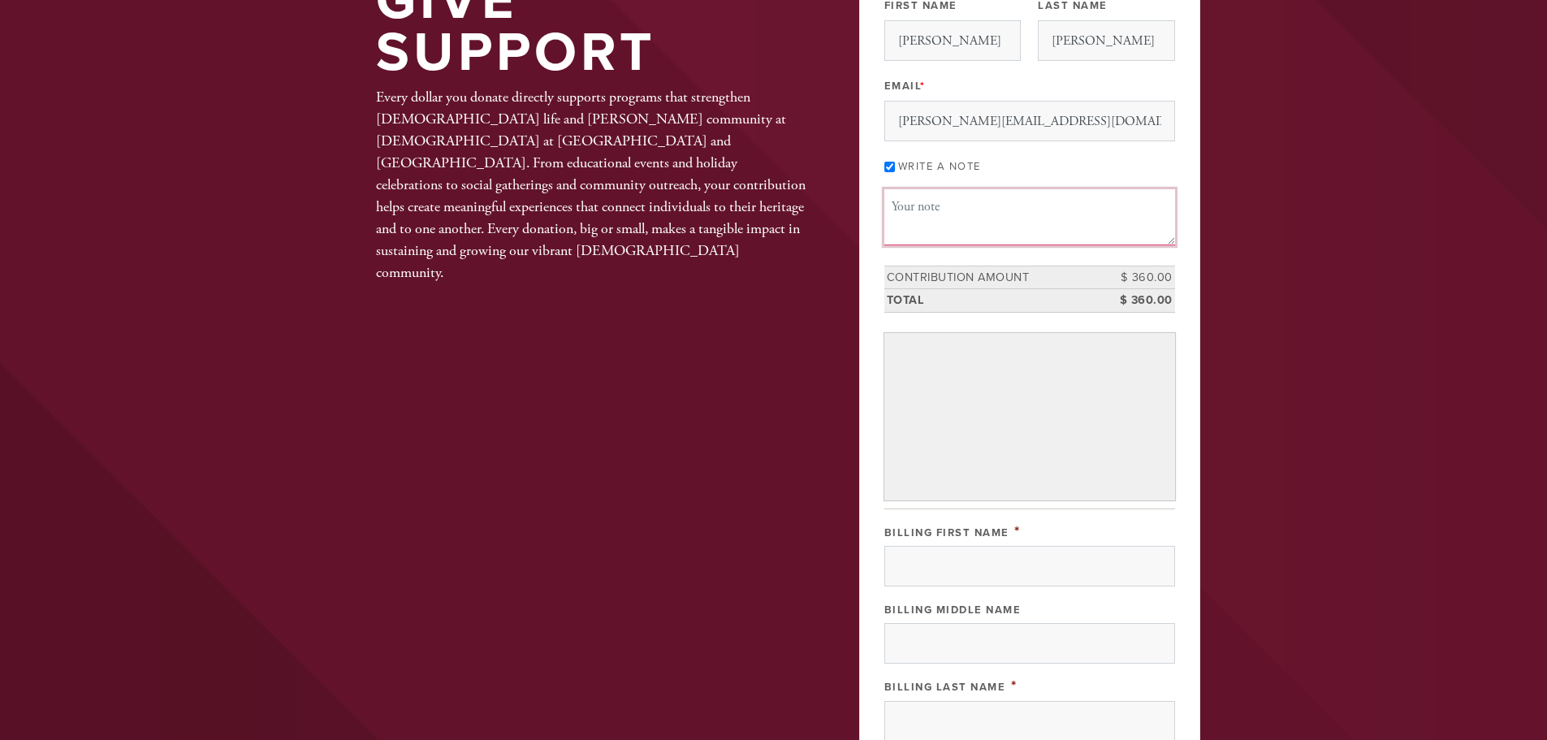
click at [909, 206] on textarea "Message or dedication" at bounding box center [1030, 216] width 291 height 55
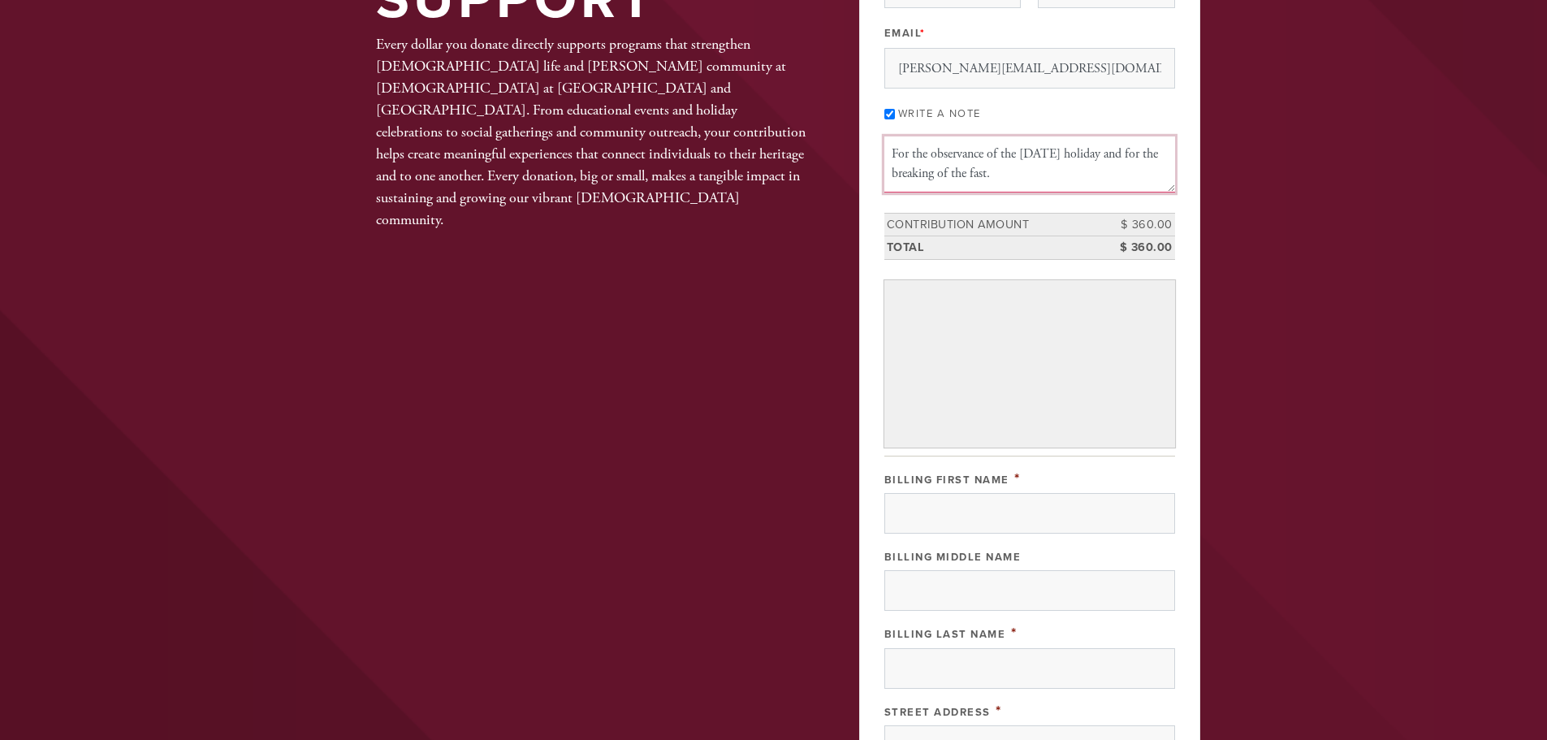
scroll to position [244, 0]
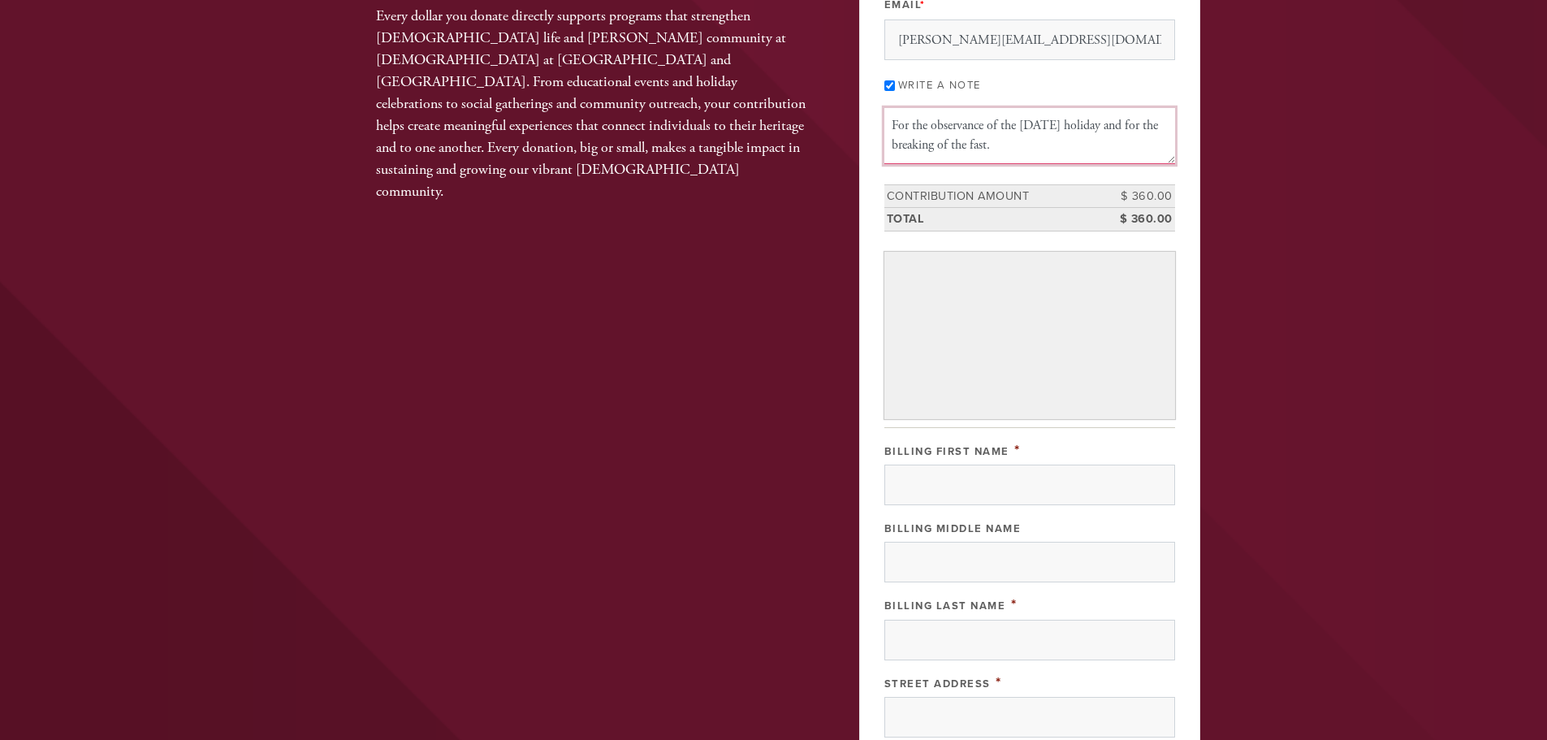
type textarea "For the observance of the Yom Kippur holiday and for the breaking of the fast."
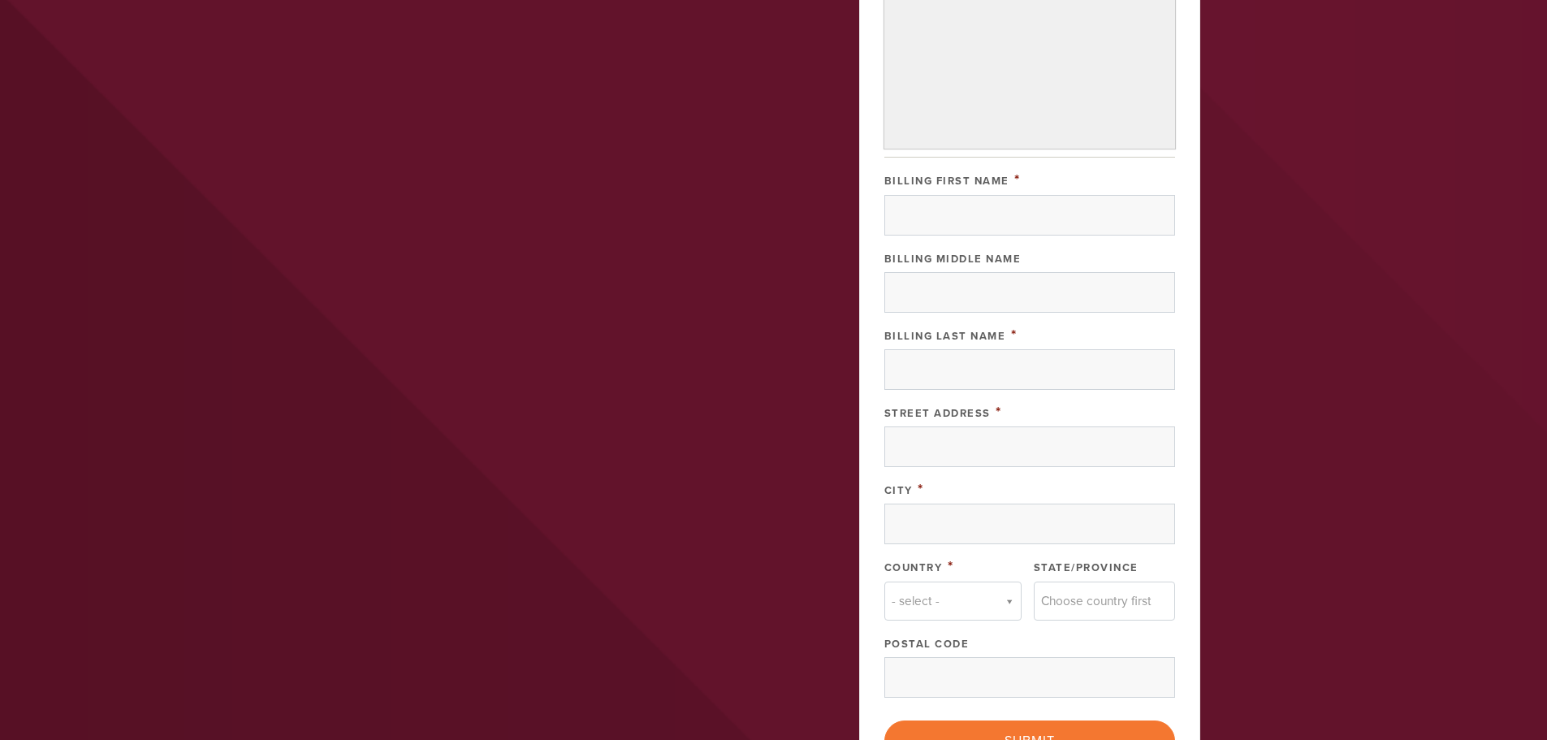
scroll to position [731, 0]
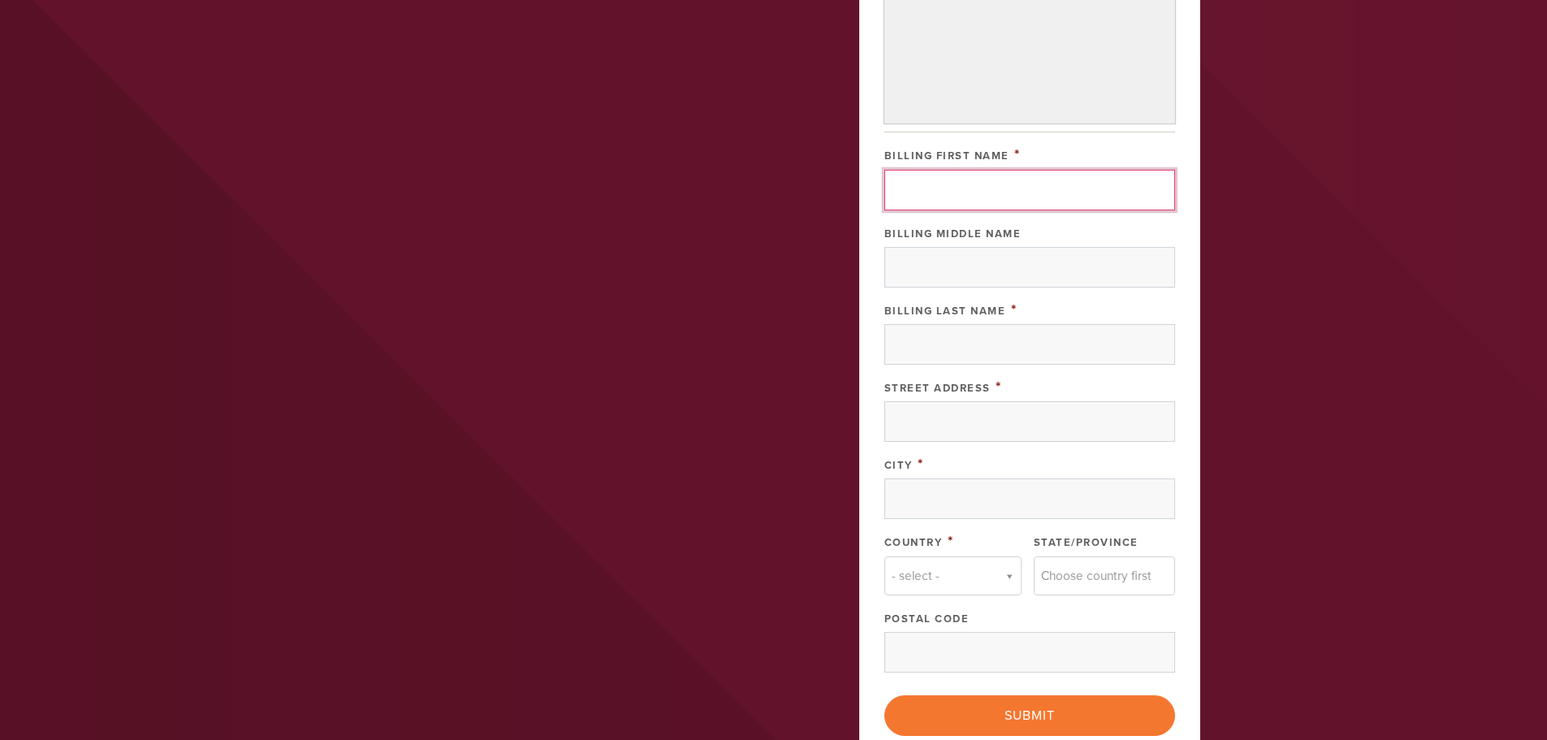
click at [973, 190] on input "Billing First Name" at bounding box center [1030, 190] width 291 height 41
type input "Kenneth"
type input "Haines"
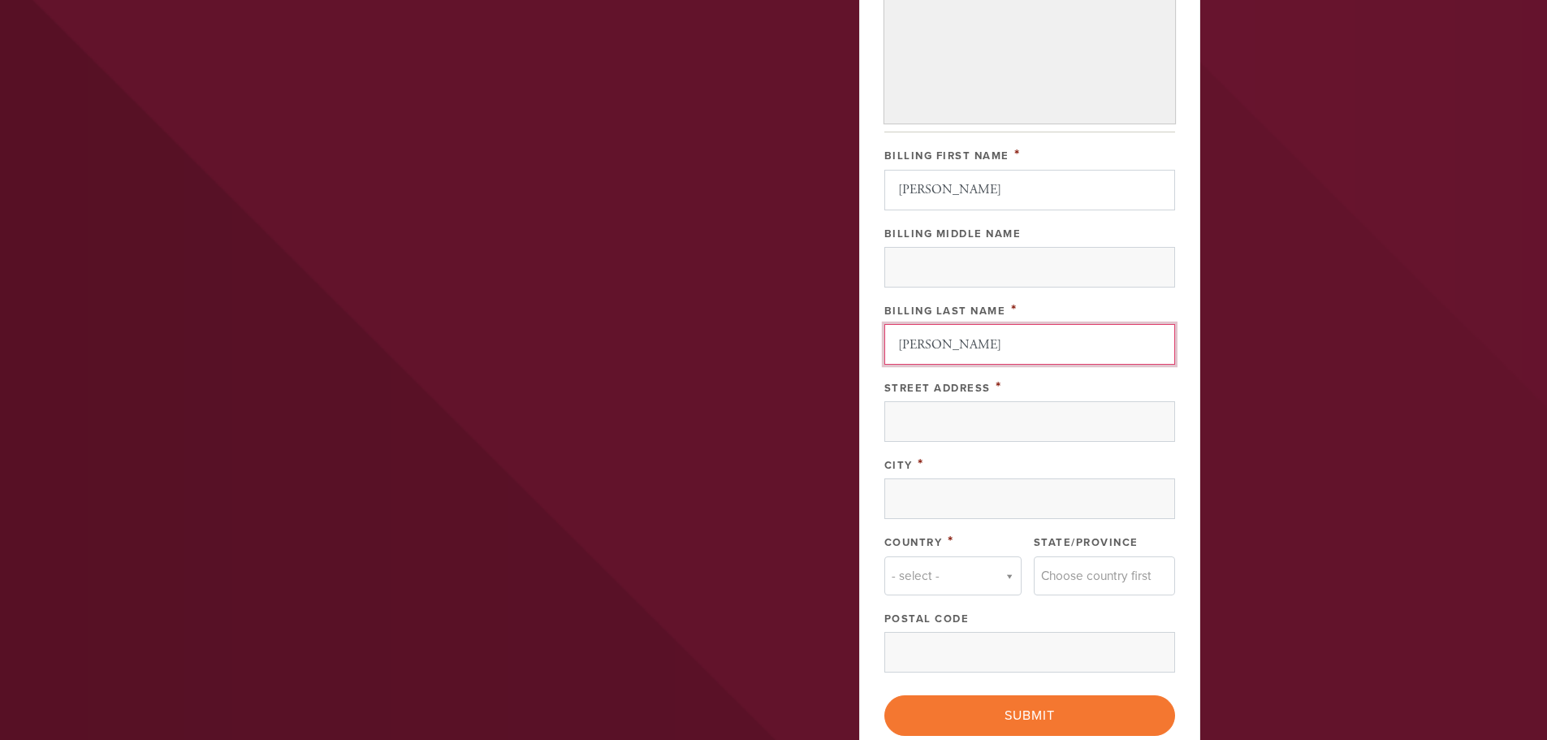
type input "504 NW 15th St."
type input "Corvallis"
type input "United States"
type input "97330"
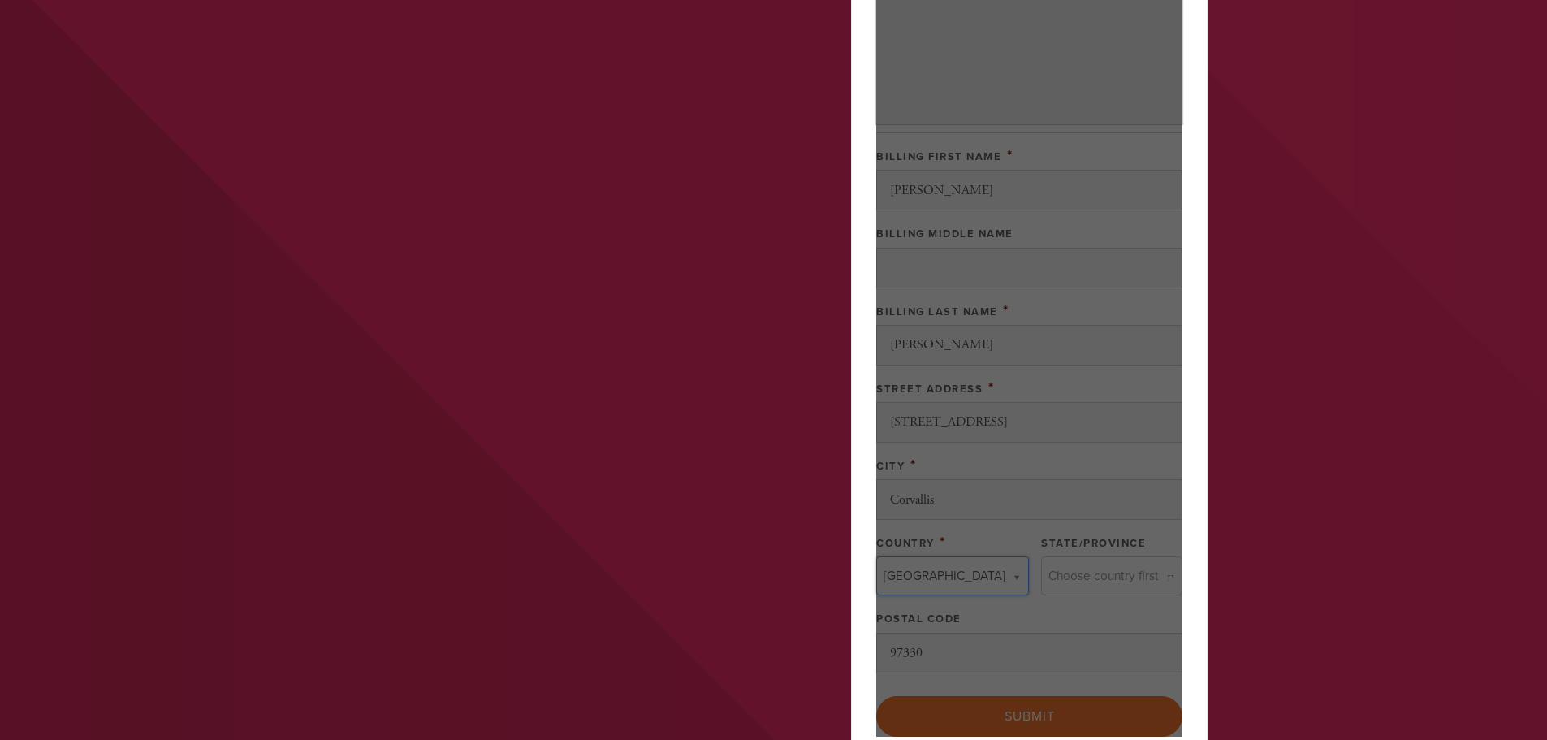
type input "United States"
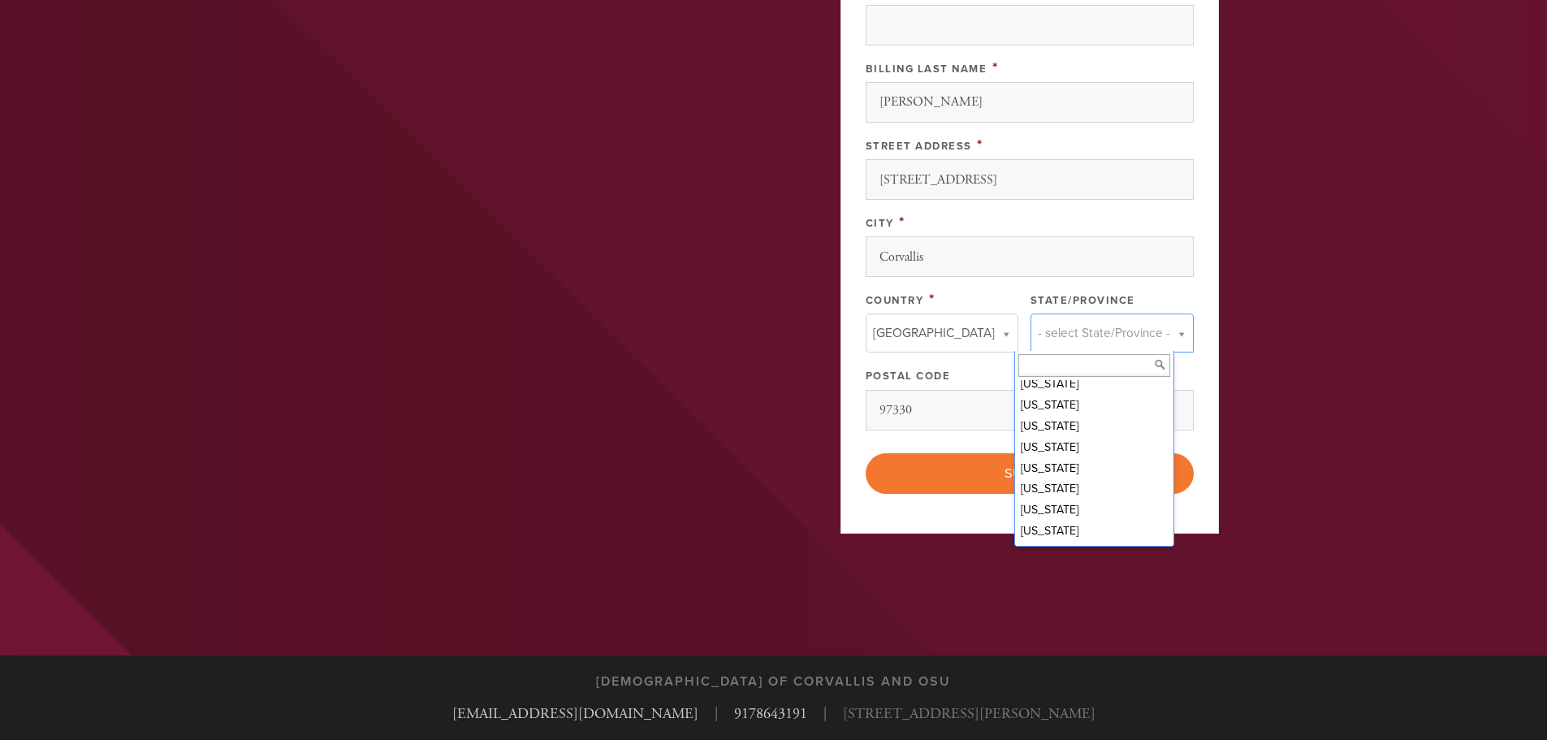
scroll to position [812, 0]
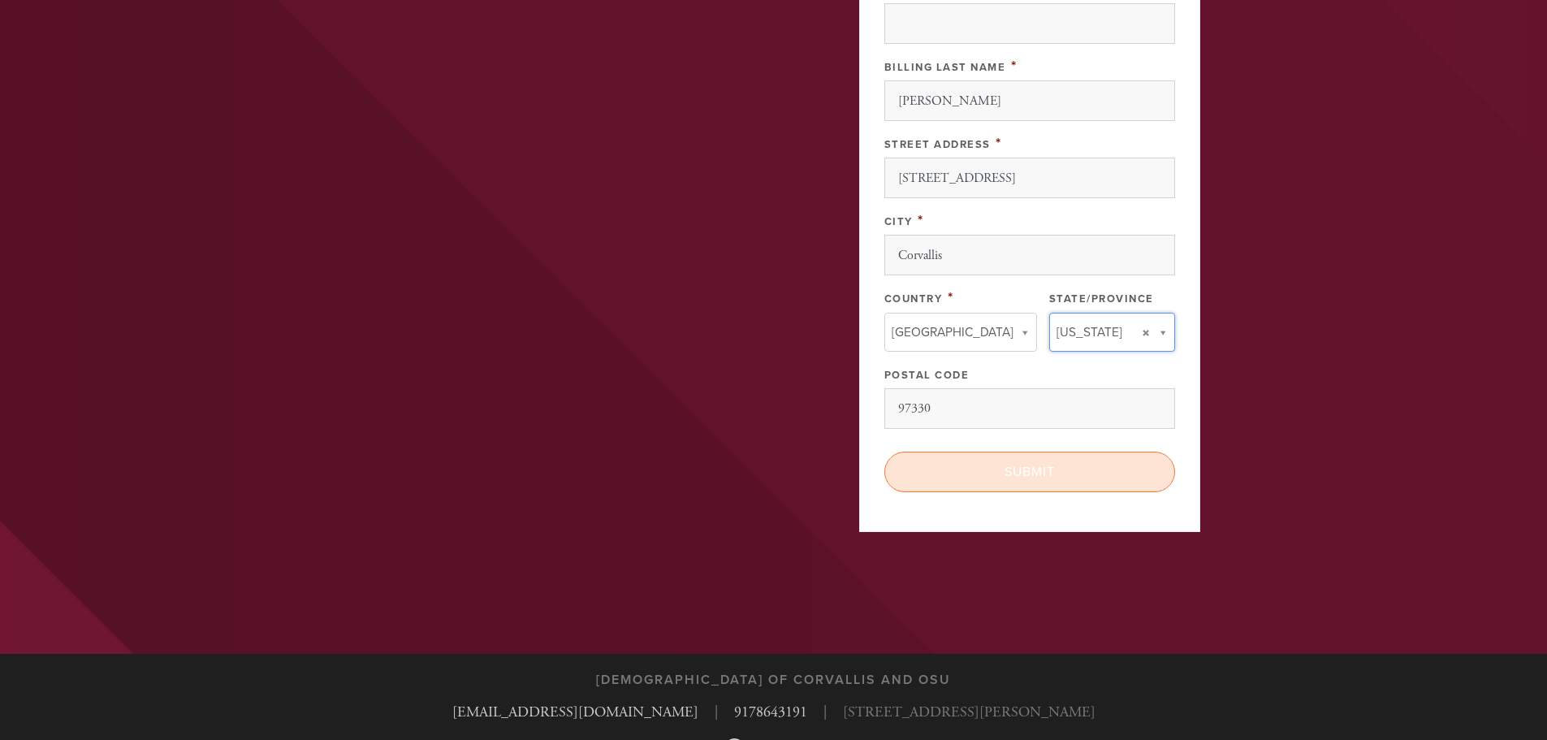
click at [1049, 469] on input "Submit" at bounding box center [1030, 472] width 291 height 41
